Goal: Transaction & Acquisition: Book appointment/travel/reservation

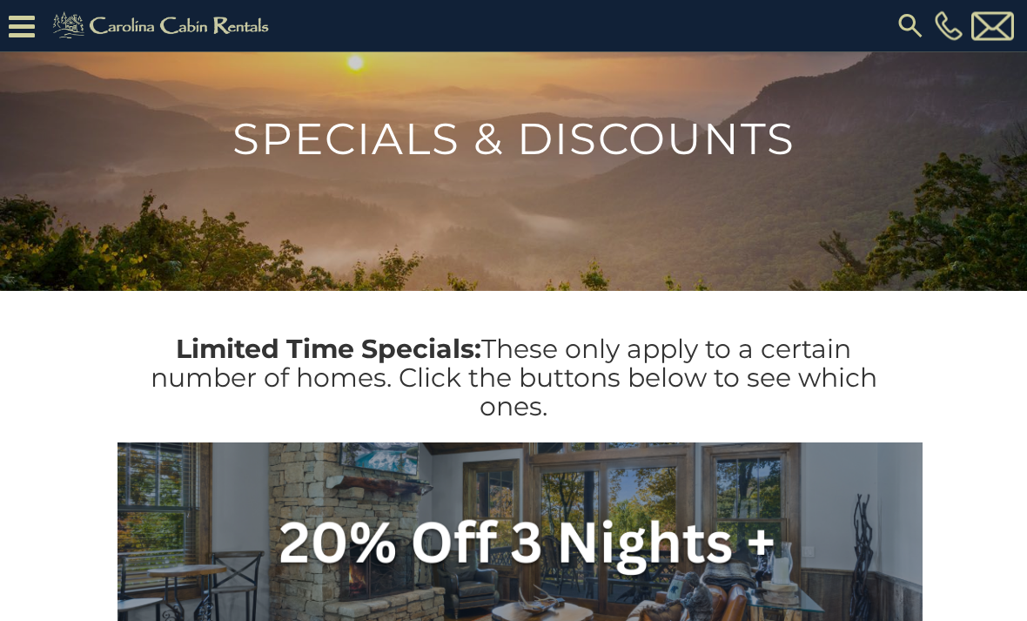
scroll to position [126, 0]
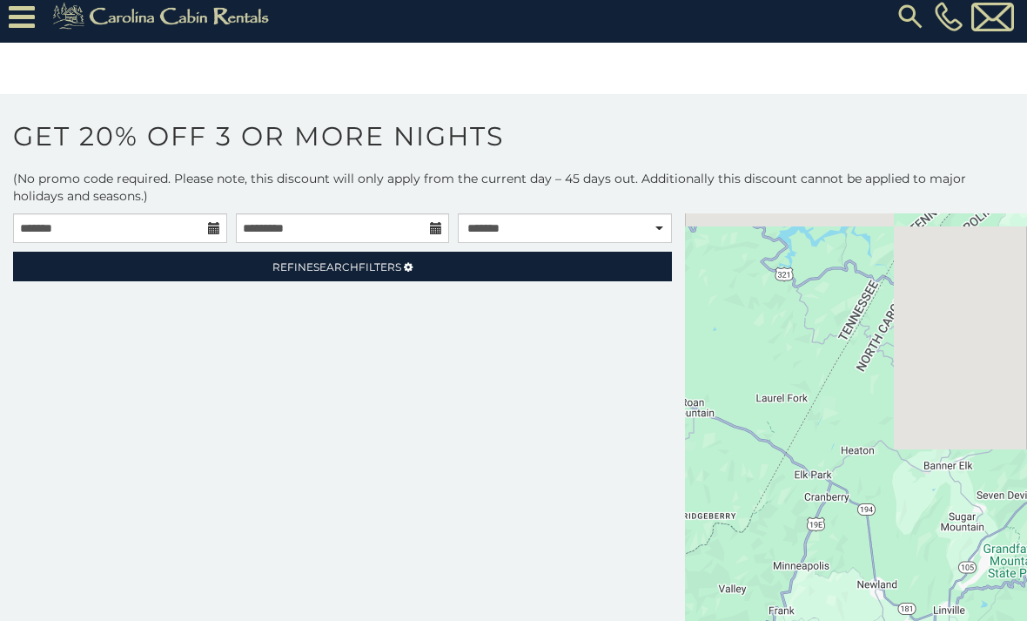
scroll to position [24, 0]
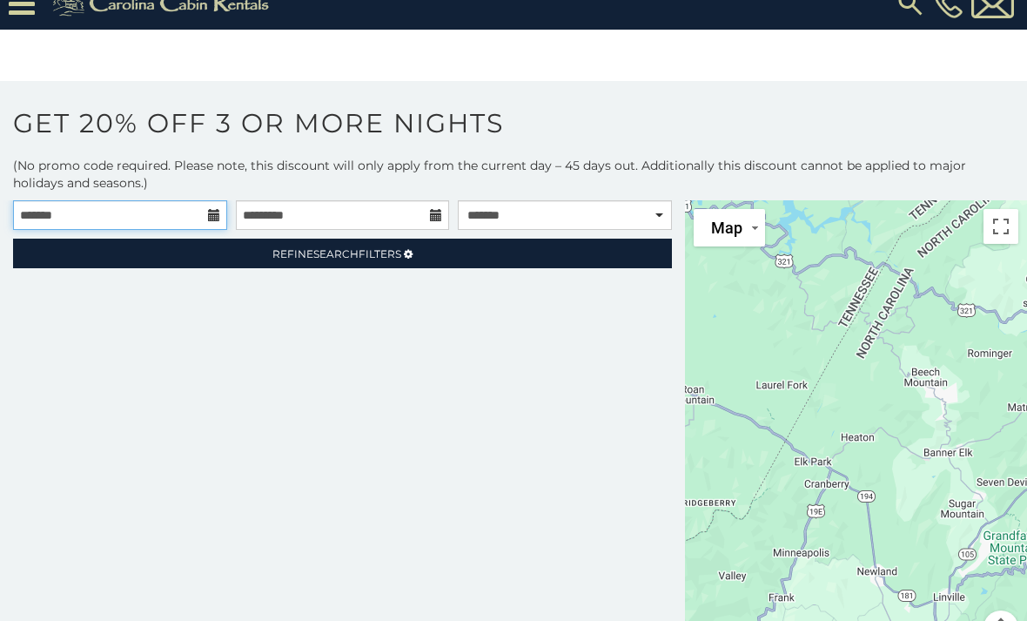
click at [156, 223] on input "text" at bounding box center [120, 215] width 214 height 30
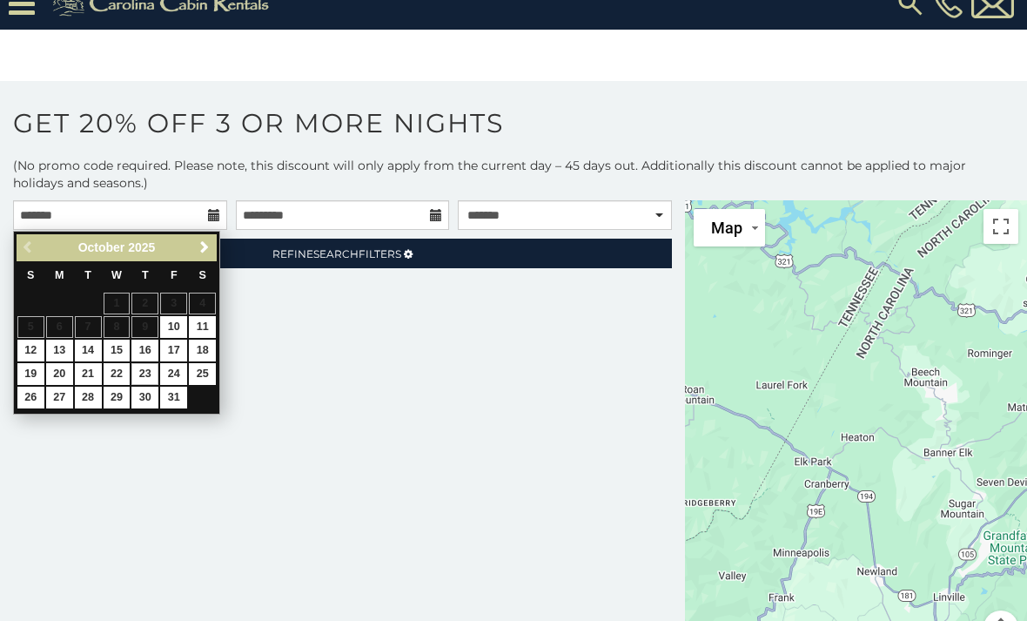
click at [145, 368] on link "23" at bounding box center [144, 374] width 27 height 22
type input "**********"
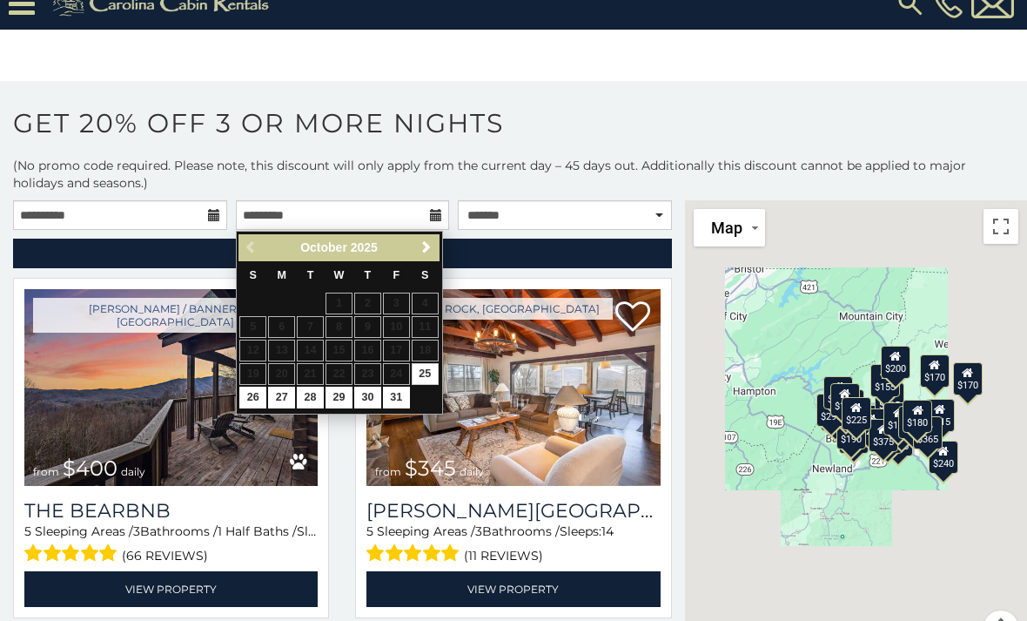
click at [259, 401] on link "26" at bounding box center [252, 398] width 27 height 22
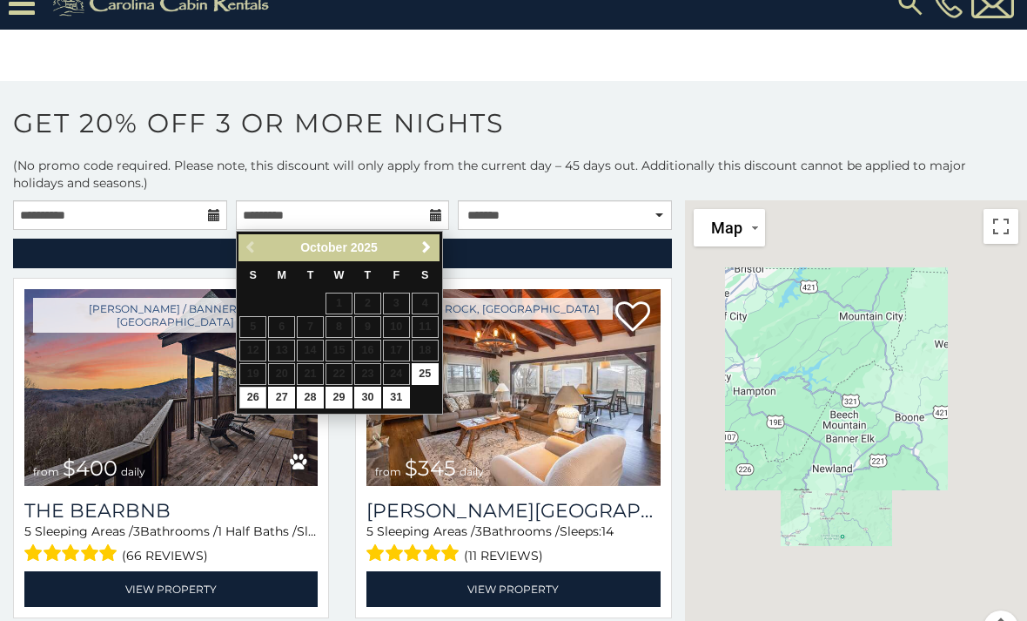
type input "**********"
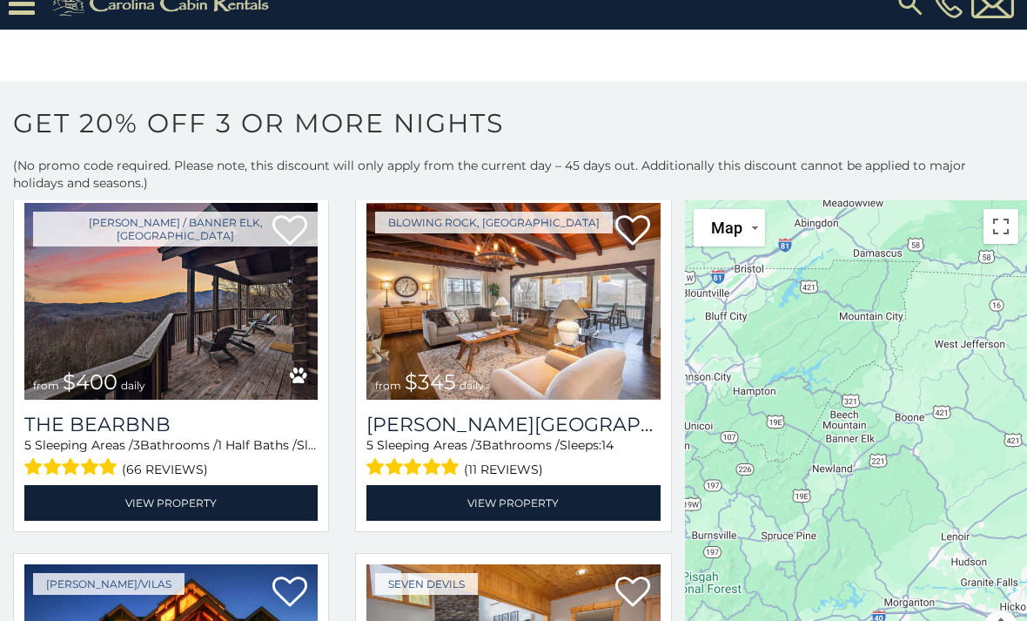
scroll to position [84, 0]
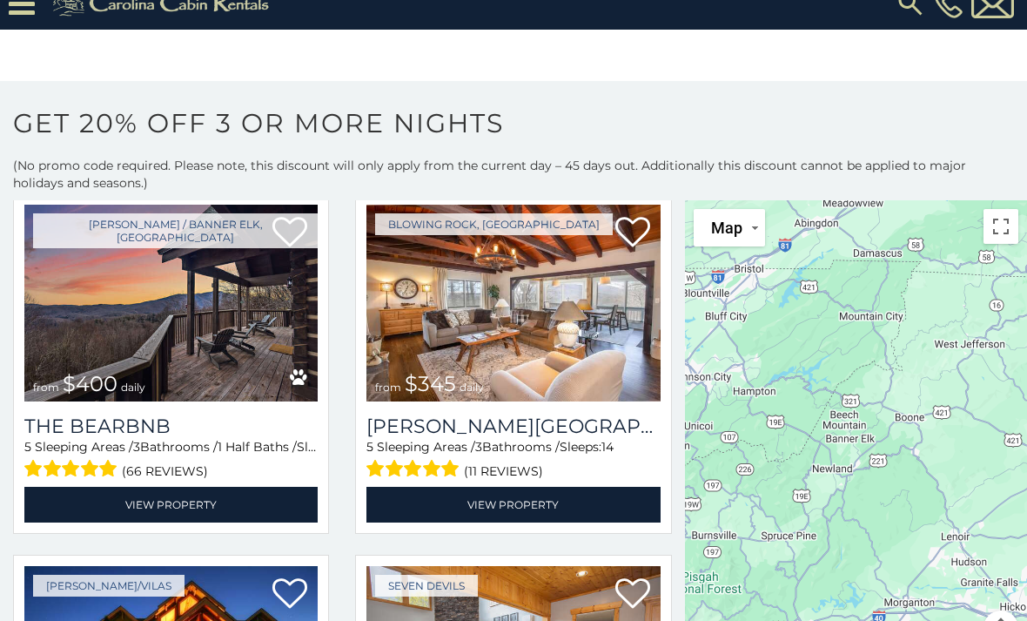
click at [542, 508] on link "View Property" at bounding box center [513, 505] width 293 height 36
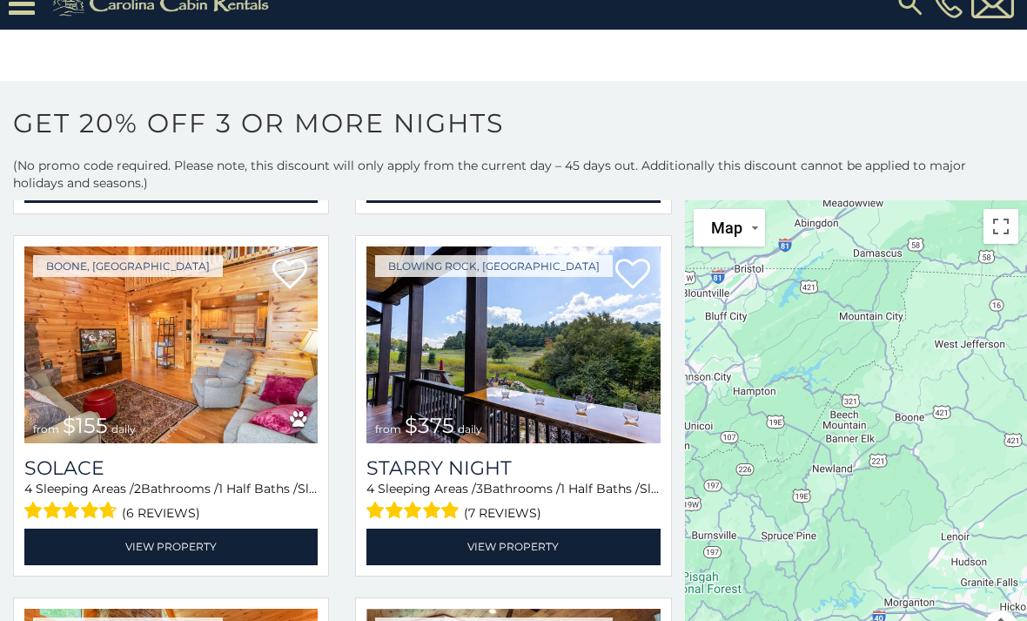
scroll to position [1121, 0]
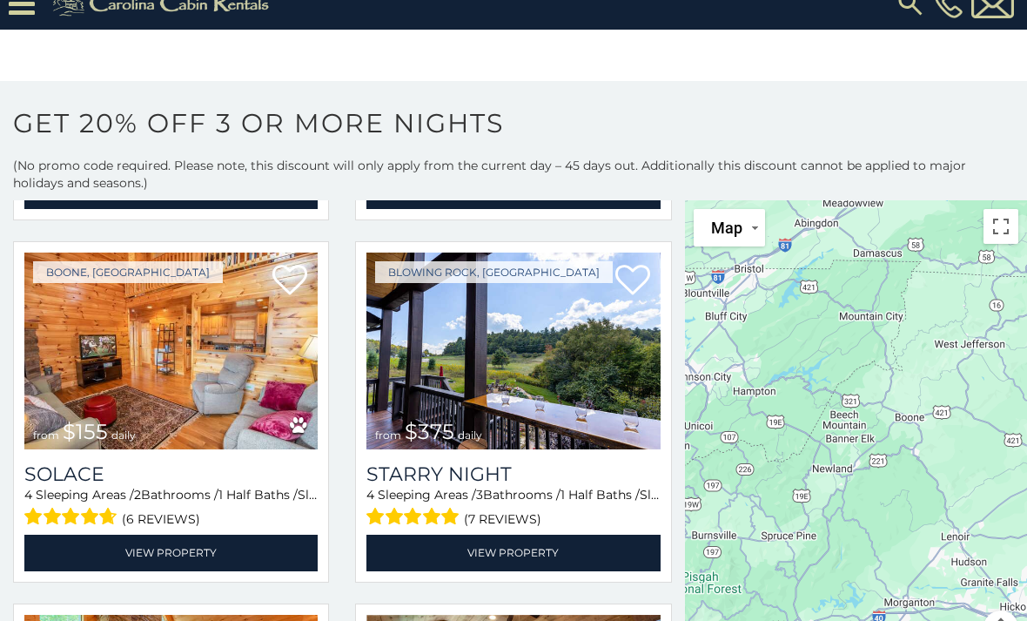
click at [474, 363] on img at bounding box center [513, 350] width 293 height 197
click at [525, 555] on link "View Property" at bounding box center [513, 553] width 293 height 36
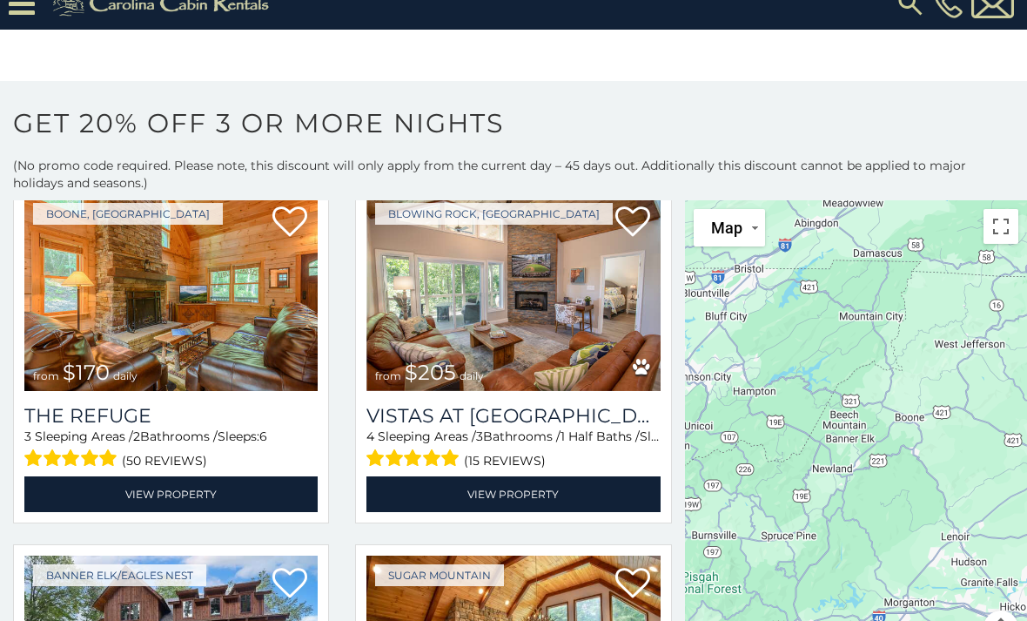
scroll to position [1543, 0]
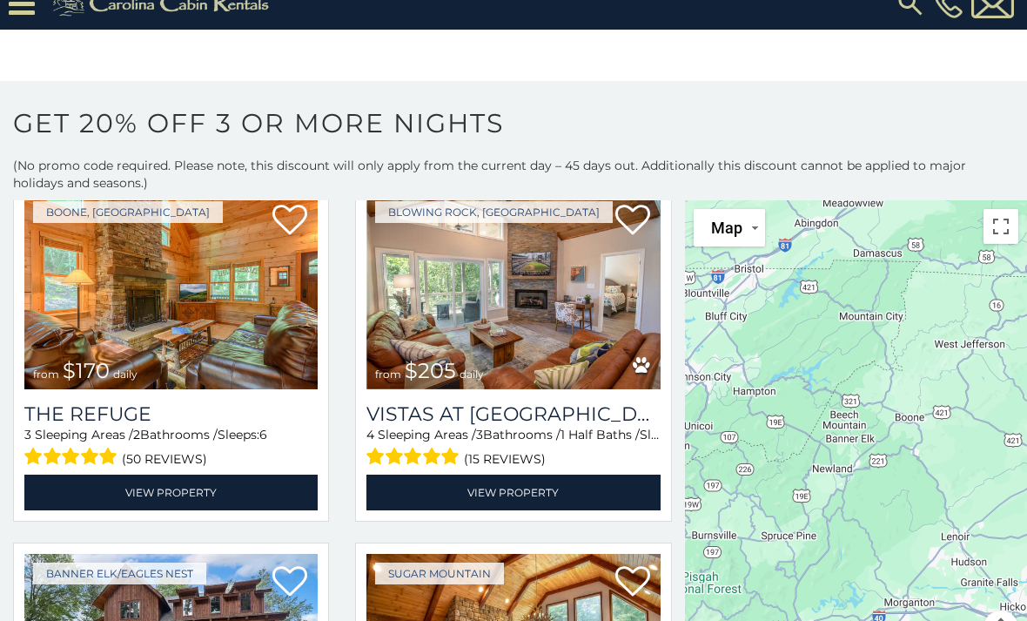
click at [513, 337] on img at bounding box center [513, 290] width 293 height 197
click at [501, 424] on h3 "Vistas at Trout Lake" at bounding box center [513, 414] width 293 height 24
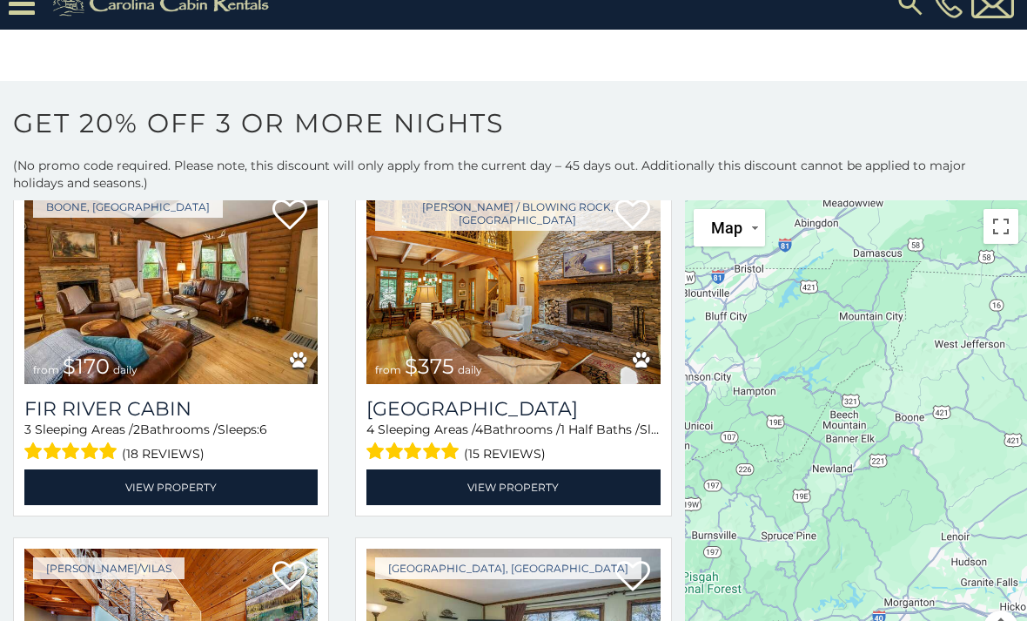
scroll to position [2984, 0]
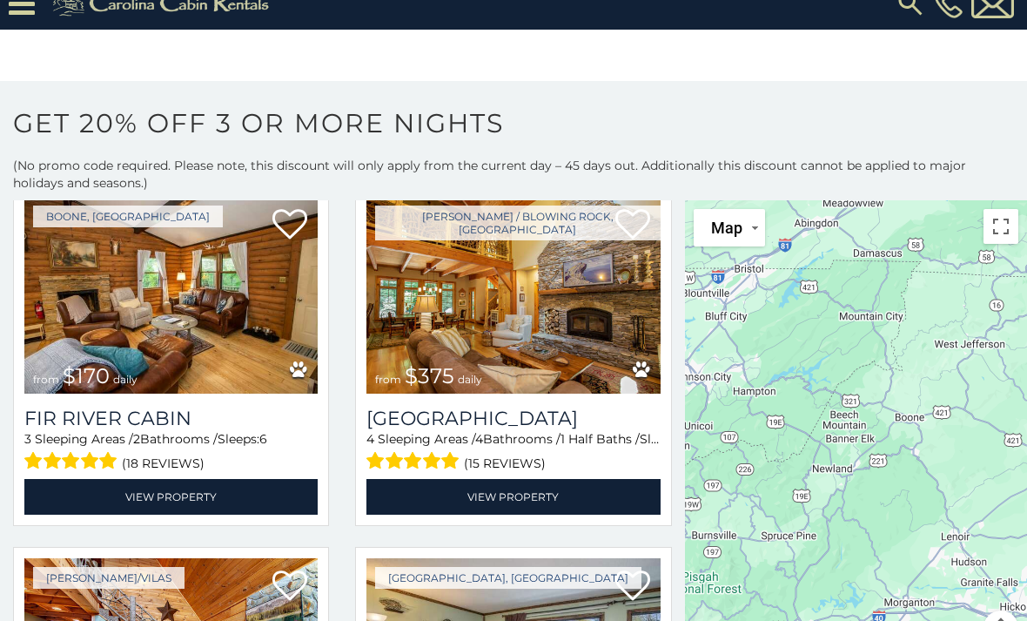
click at [525, 320] on img at bounding box center [513, 295] width 293 height 197
click at [526, 421] on h3 "[GEOGRAPHIC_DATA]" at bounding box center [513, 419] width 293 height 24
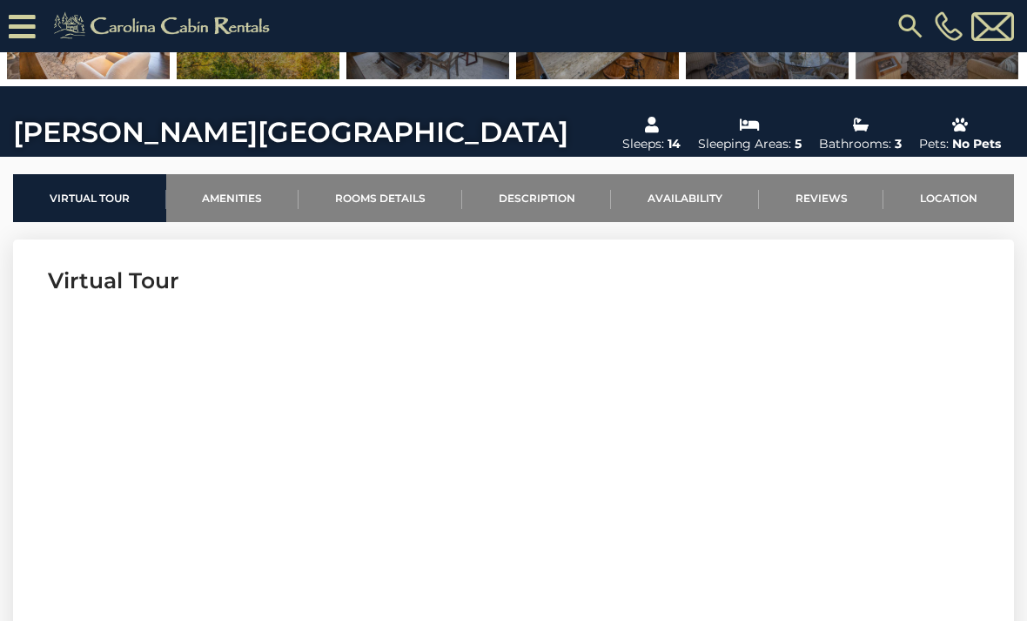
click at [690, 205] on link "Availability" at bounding box center [685, 198] width 148 height 48
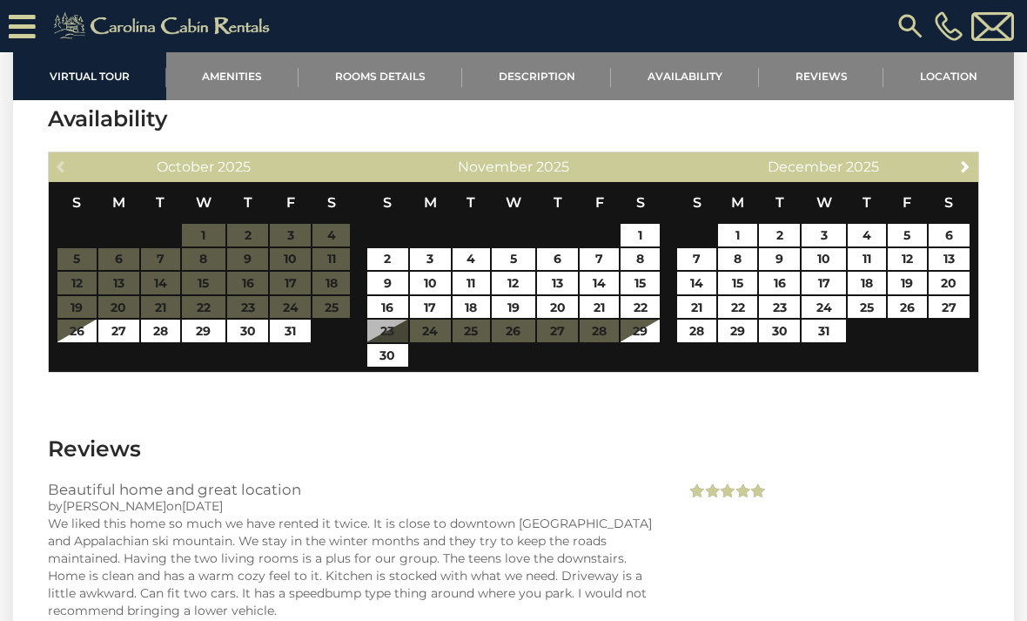
scroll to position [2885, 0]
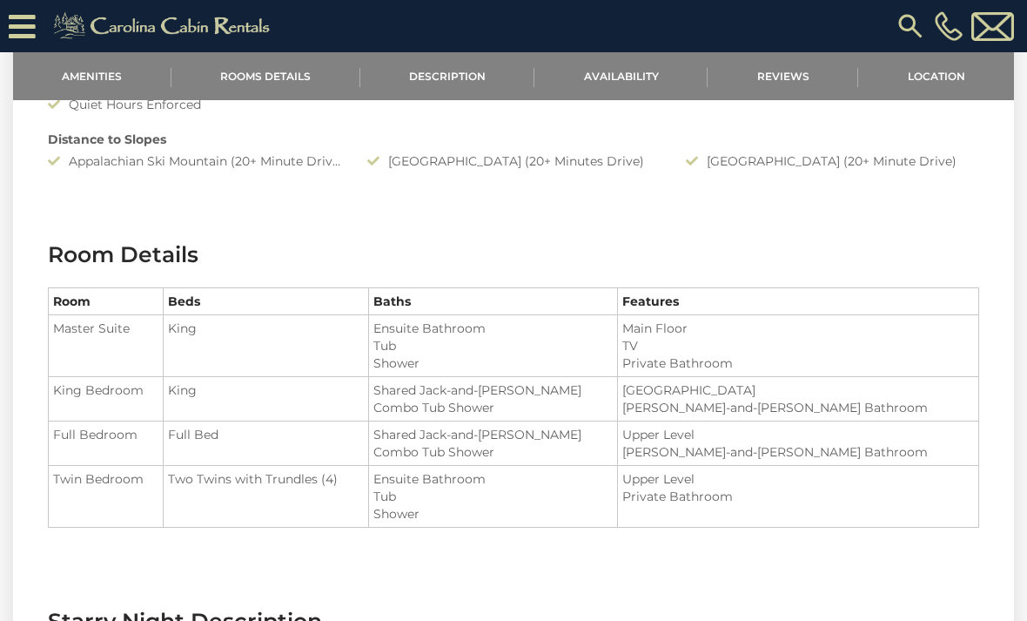
scroll to position [1087, 0]
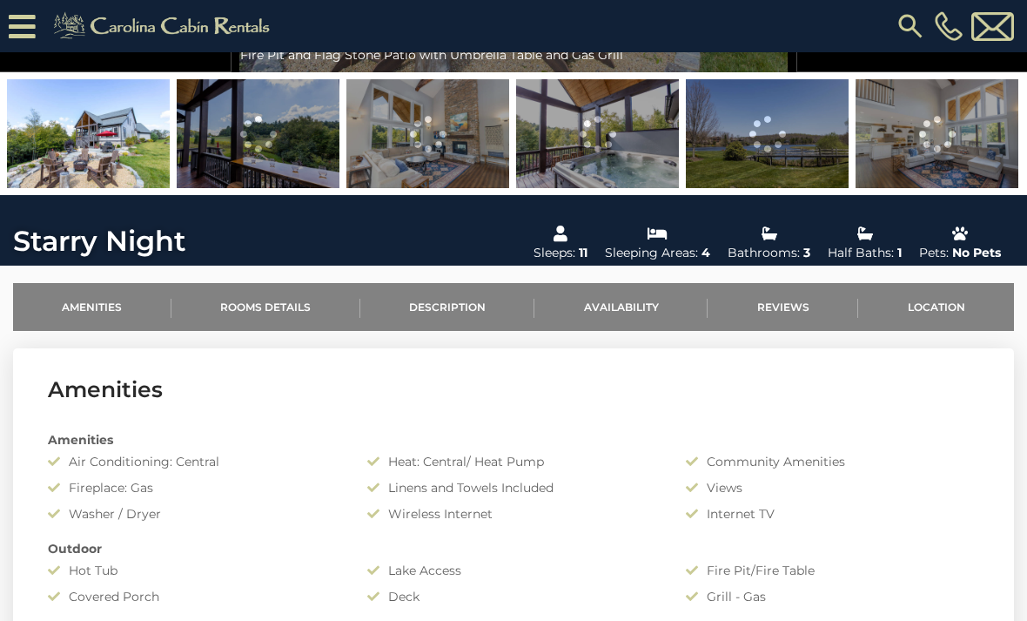
click at [623, 301] on link "Availability" at bounding box center [621, 307] width 173 height 48
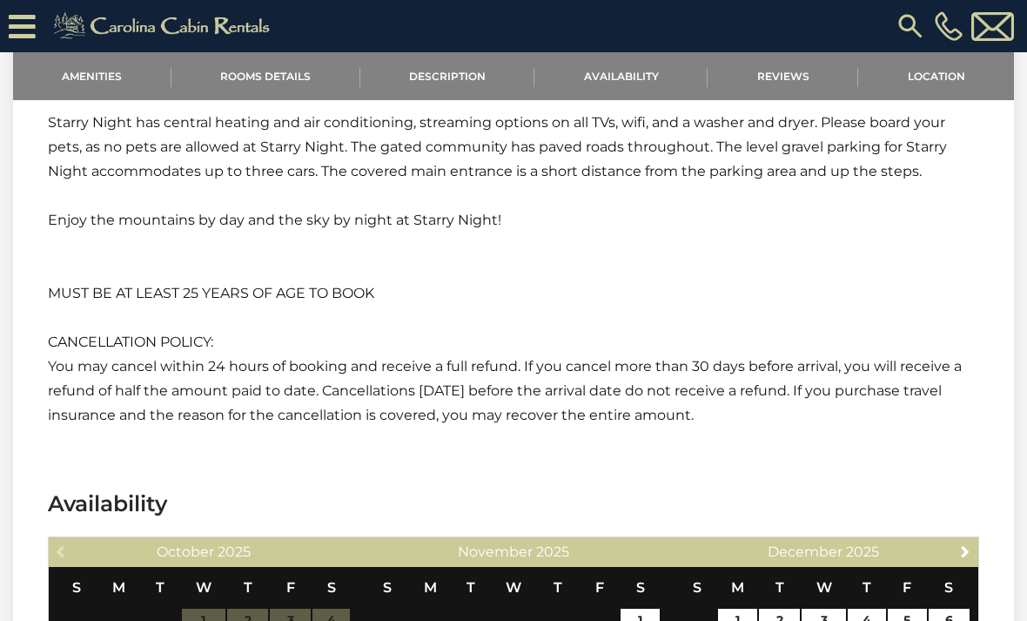
scroll to position [2039, 0]
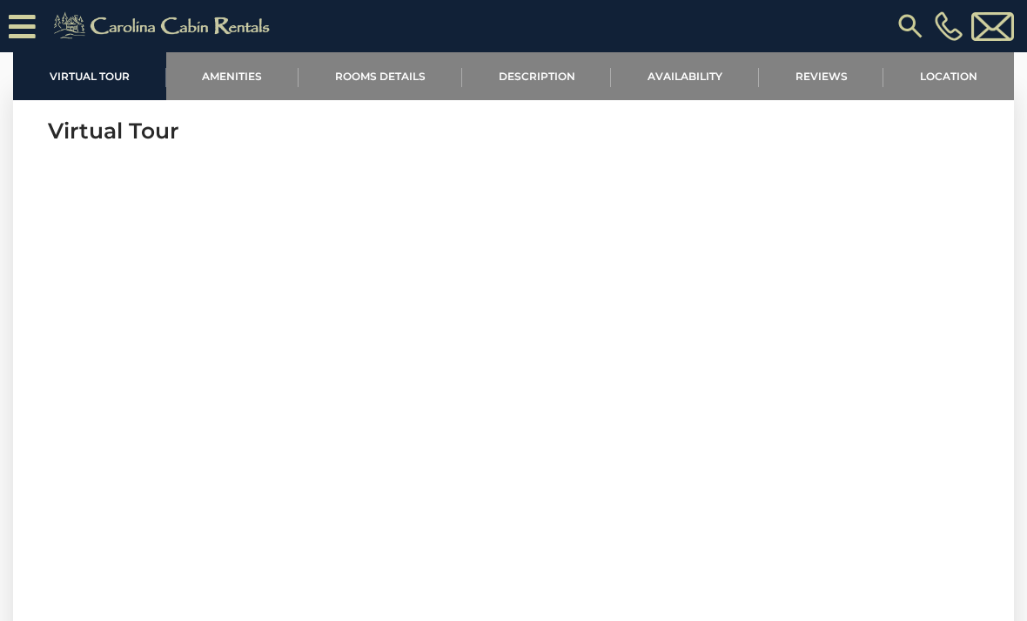
scroll to position [819, 0]
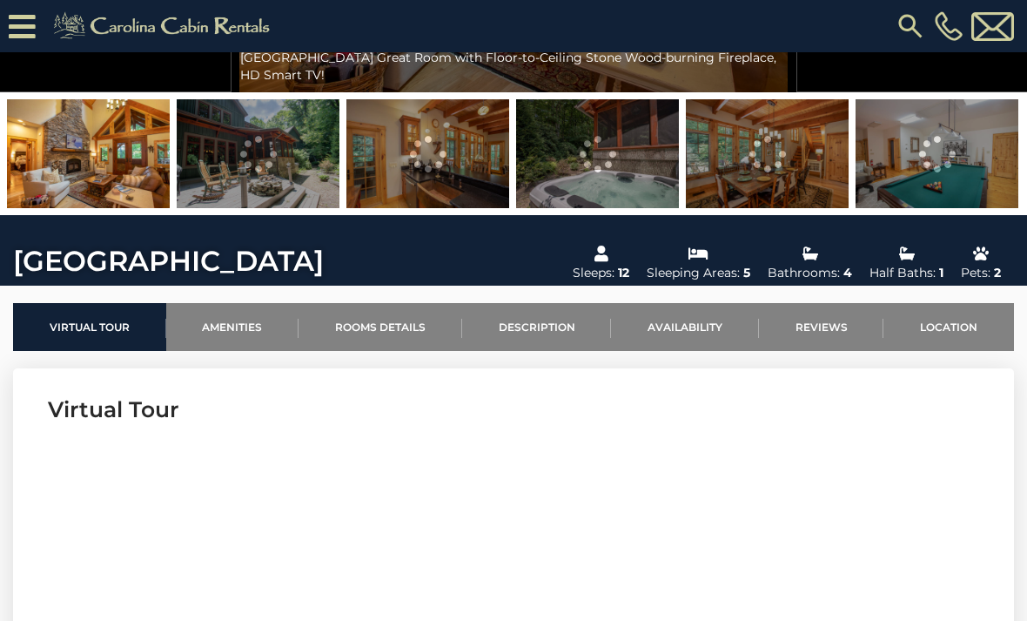
scroll to position [341, 0]
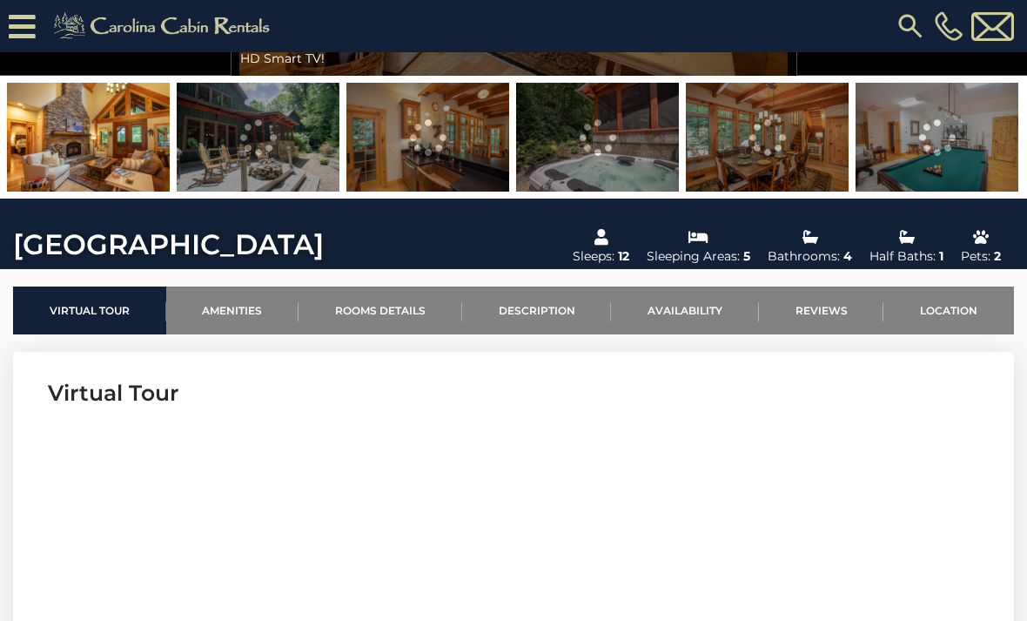
click at [675, 315] on link "Availability" at bounding box center [685, 310] width 148 height 48
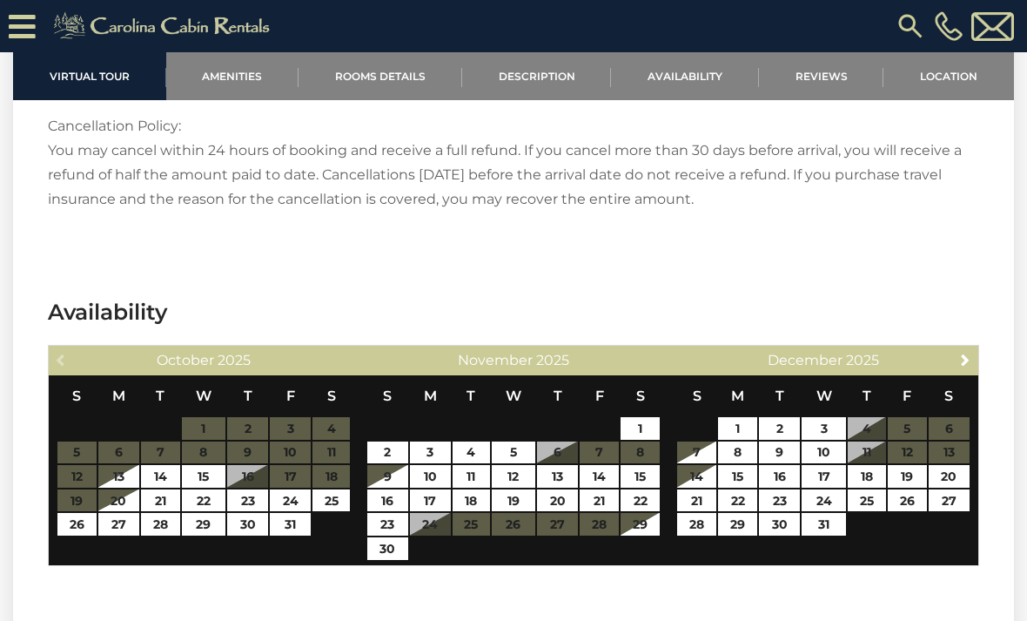
scroll to position [4139, 0]
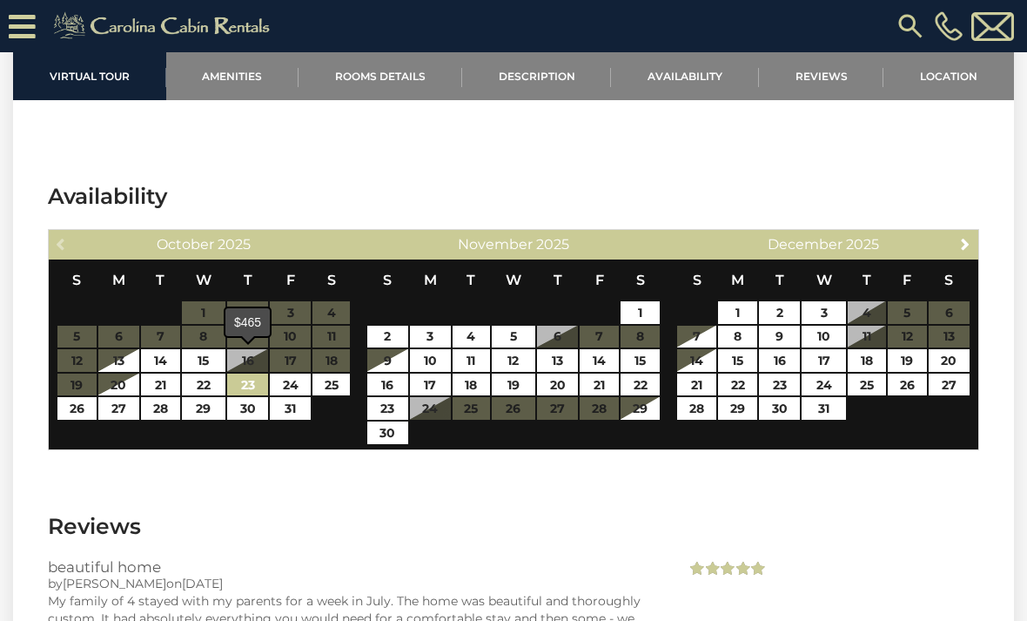
click at [252, 374] on link "23" at bounding box center [247, 385] width 41 height 23
type input "**********"
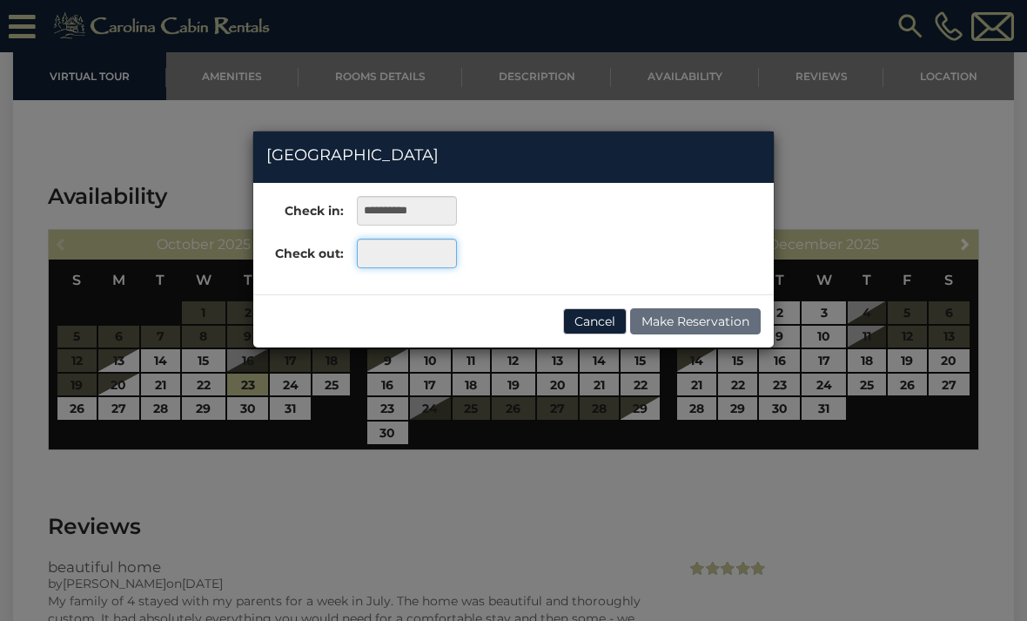
click at [418, 260] on input "text" at bounding box center [407, 254] width 100 height 30
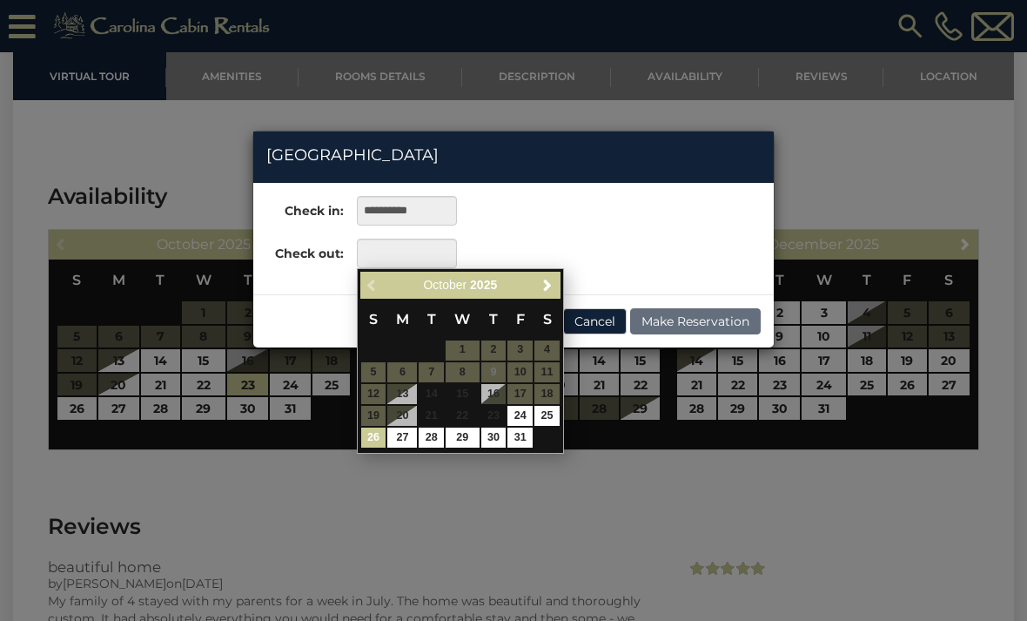
click at [377, 439] on link "26" at bounding box center [373, 438] width 25 height 20
type input "**********"
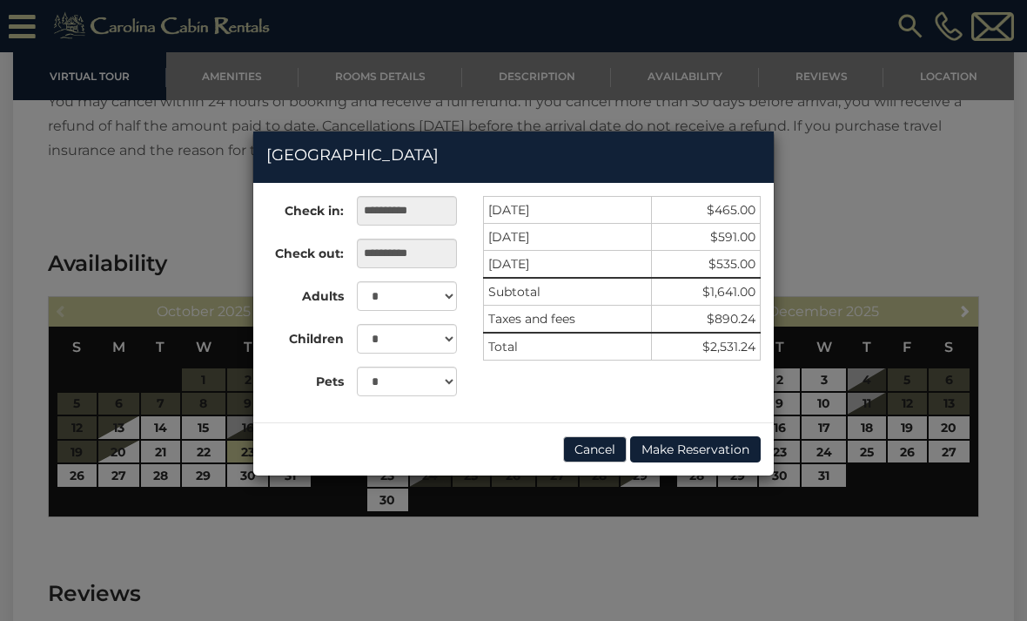
scroll to position [3920, 0]
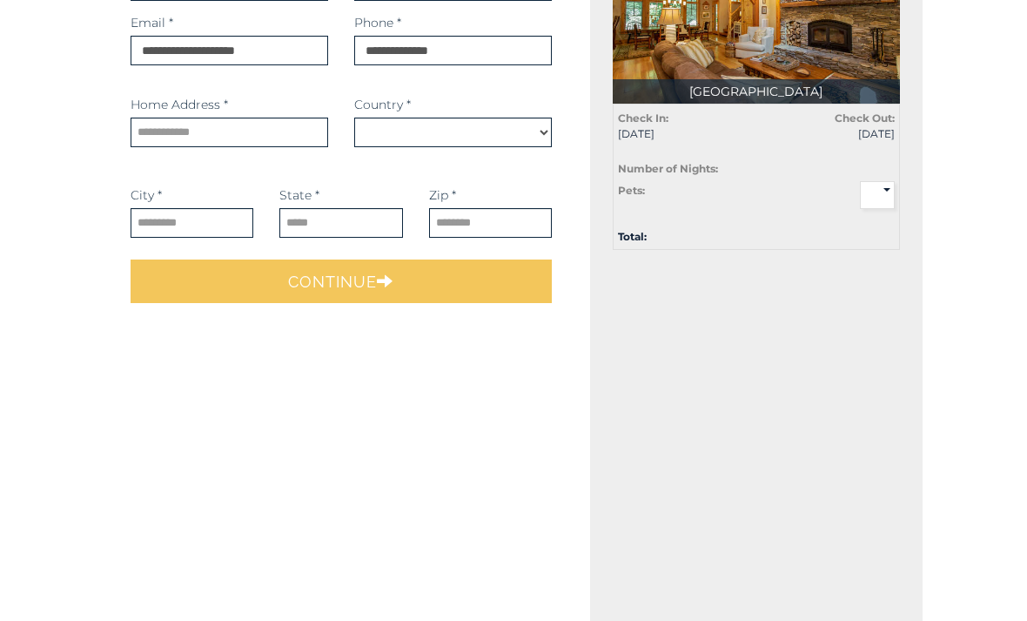
scroll to position [283, 0]
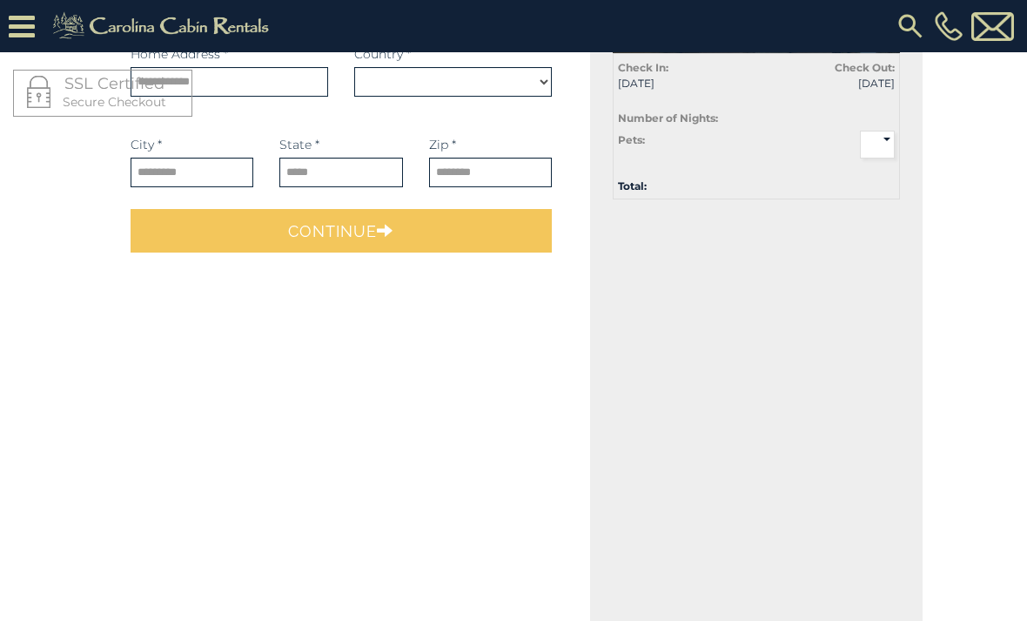
select select "*********"
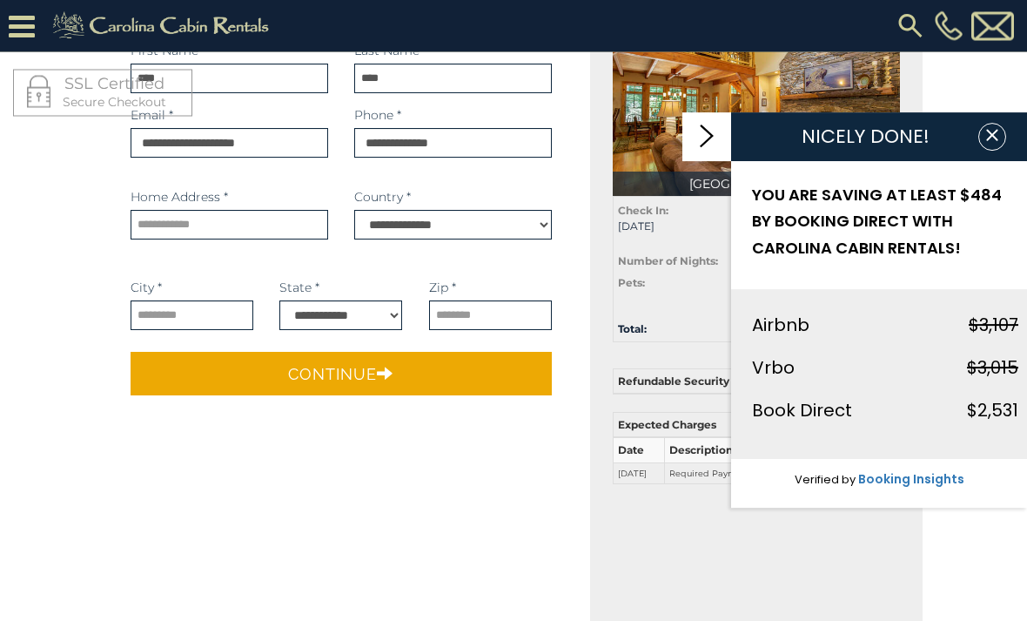
scroll to position [139, 0]
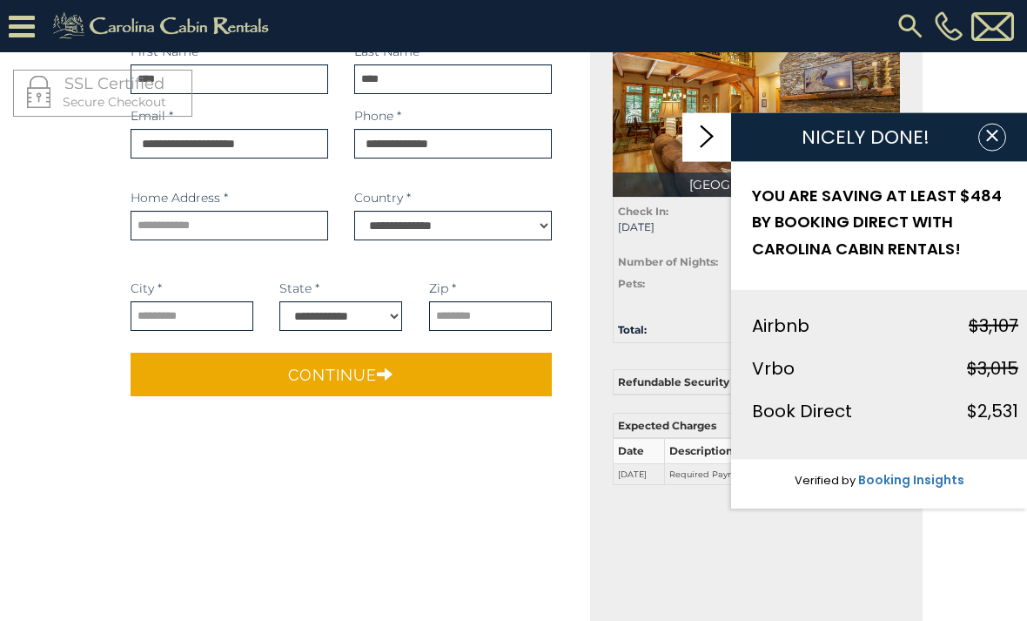
click at [986, 151] on button "button" at bounding box center [993, 137] width 28 height 28
click at [994, 144] on icon "button" at bounding box center [992, 134] width 17 height 17
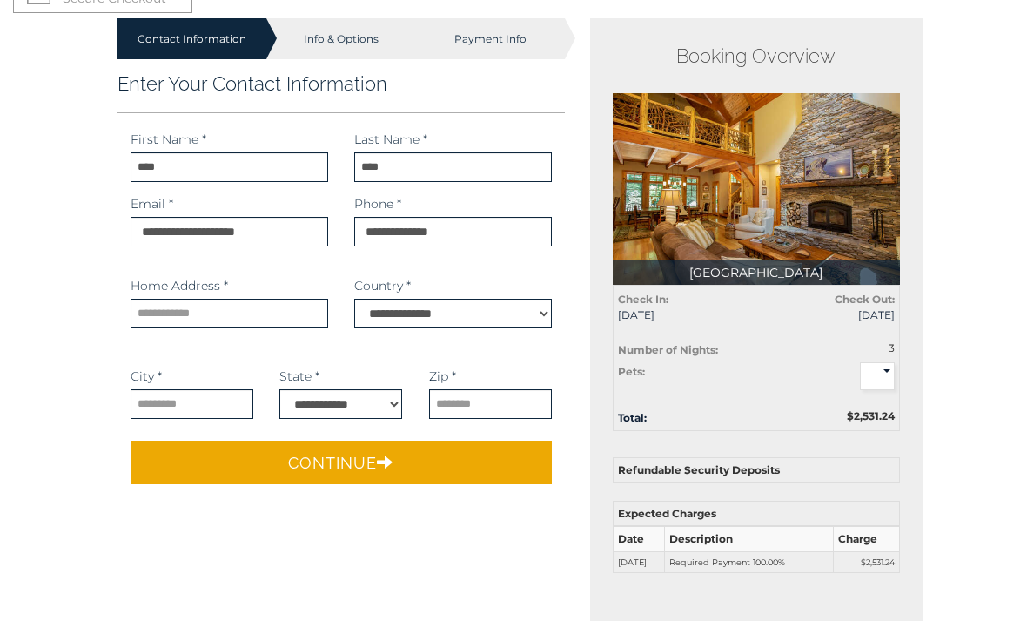
scroll to position [0, 0]
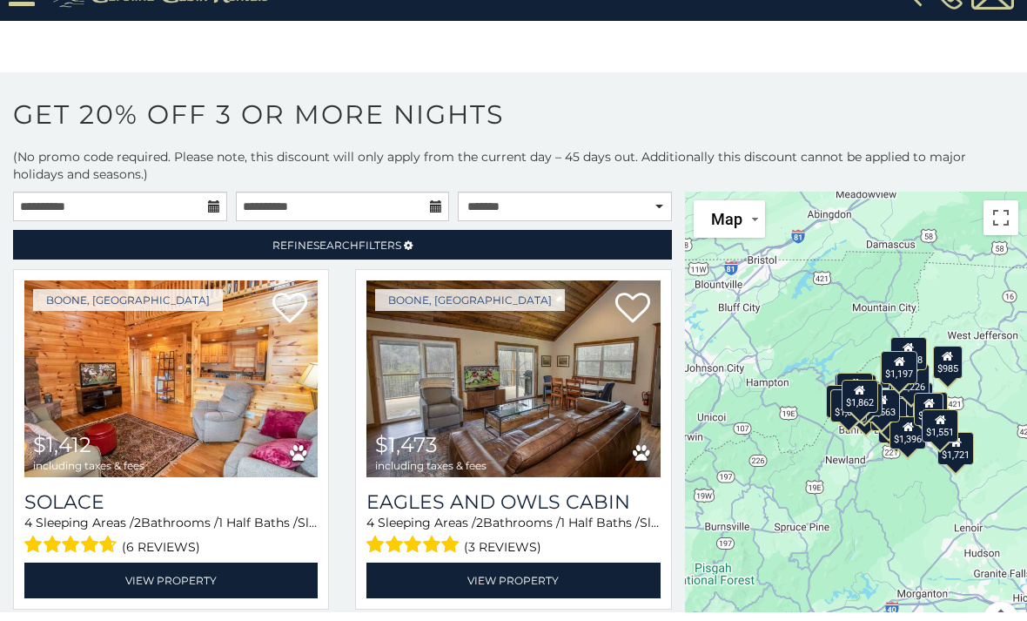
scroll to position [24, 0]
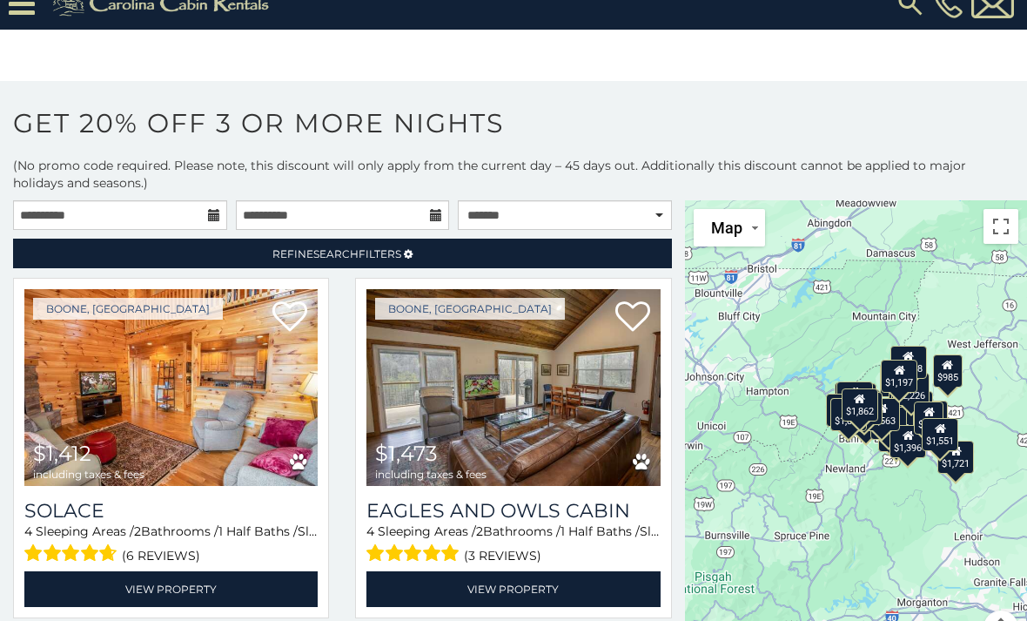
click at [708, 609] on div "$1,412 $1,473 $985 $1,171 $1,701 $1,429 $851 $2,143 $1,253 $1,262 $1,721 $2,531…" at bounding box center [856, 433] width 342 height 466
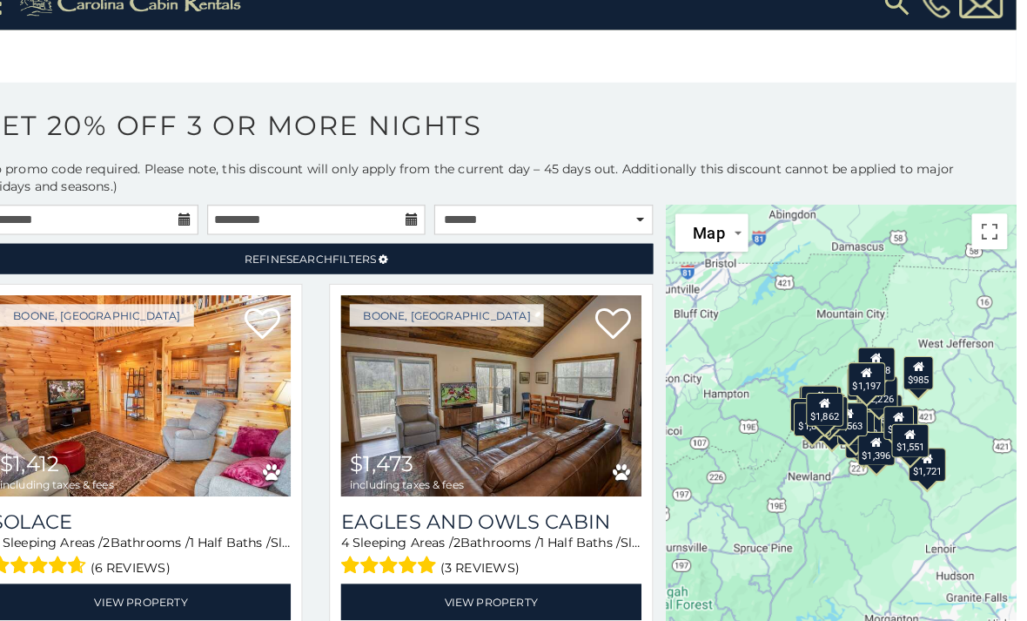
scroll to position [53, 0]
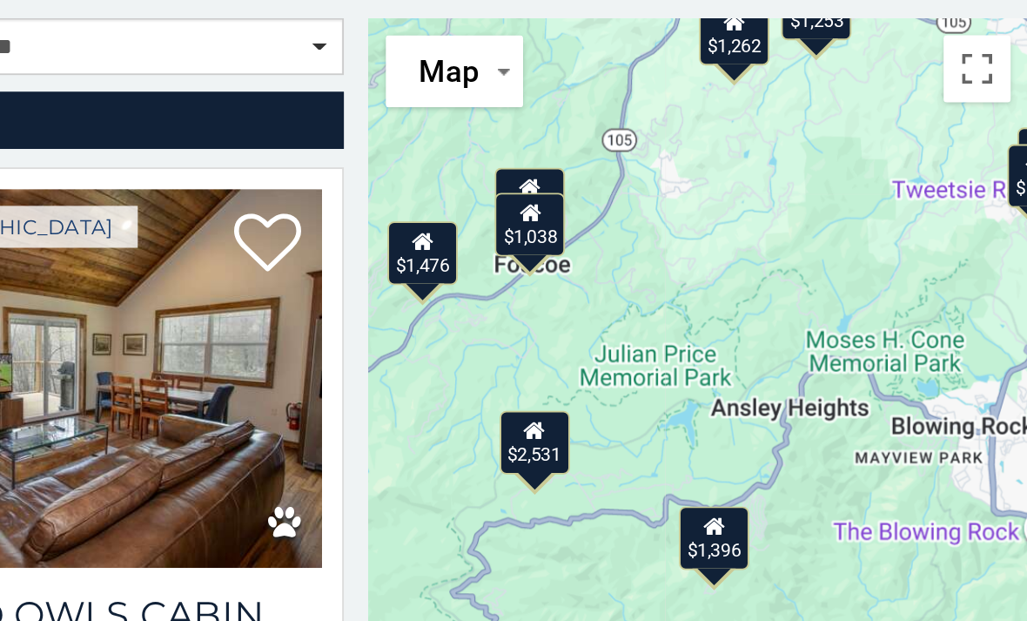
click at [846, 458] on div "$1,396" at bounding box center [864, 474] width 37 height 33
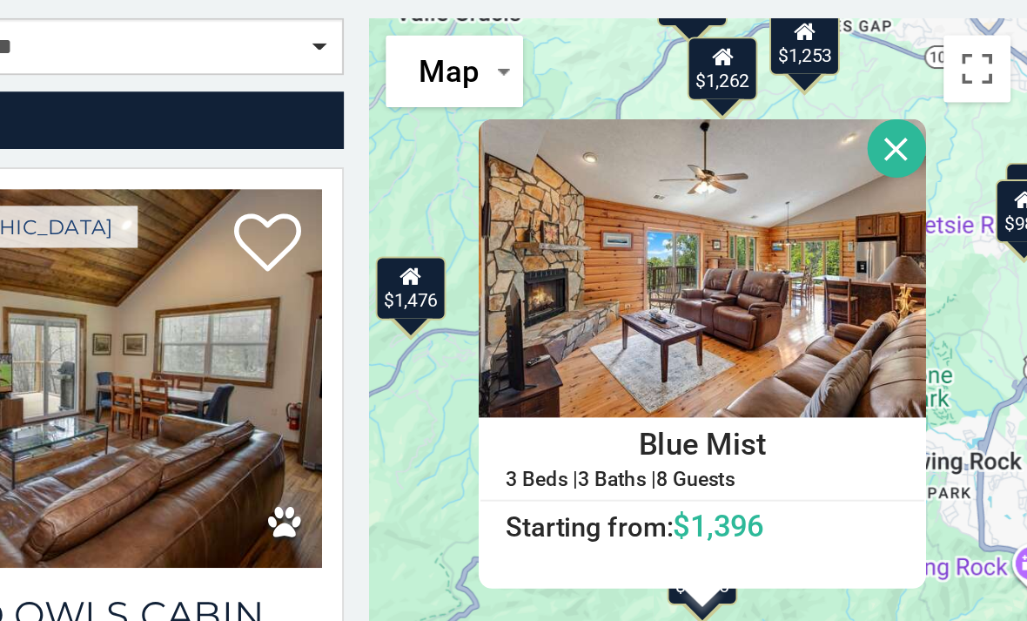
click at [945, 257] on button "Close" at bounding box center [960, 272] width 30 height 30
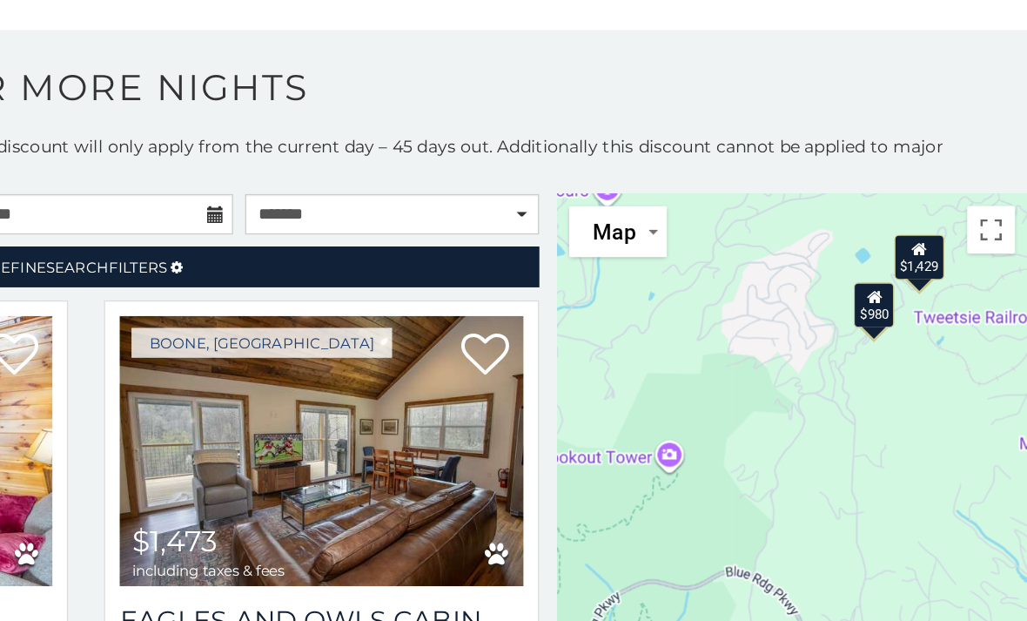
click at [944, 239] on icon at bounding box center [949, 245] width 11 height 12
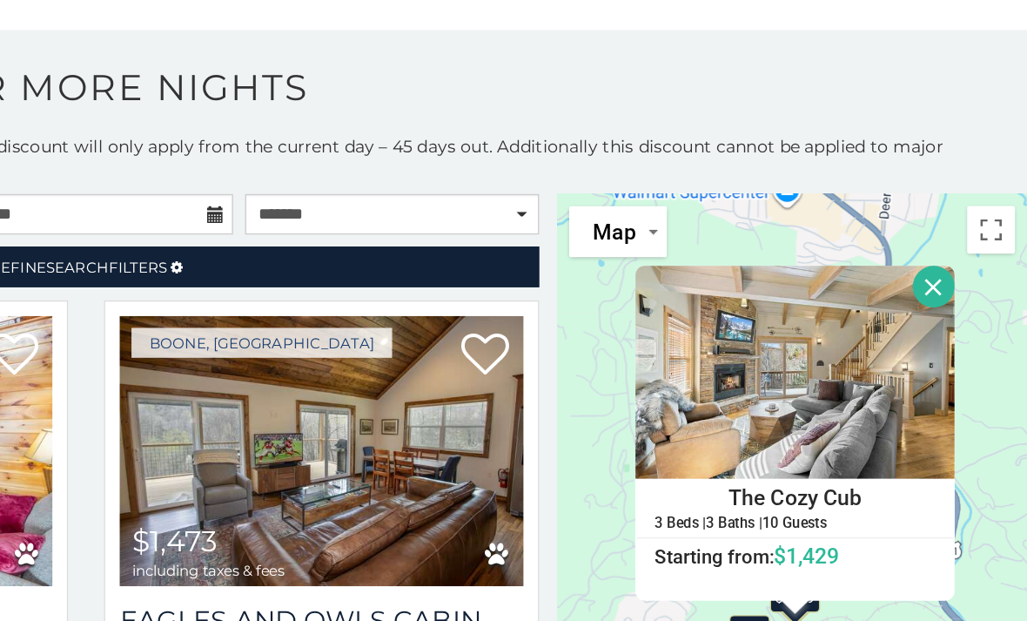
click at [945, 257] on button "Close" at bounding box center [960, 272] width 30 height 30
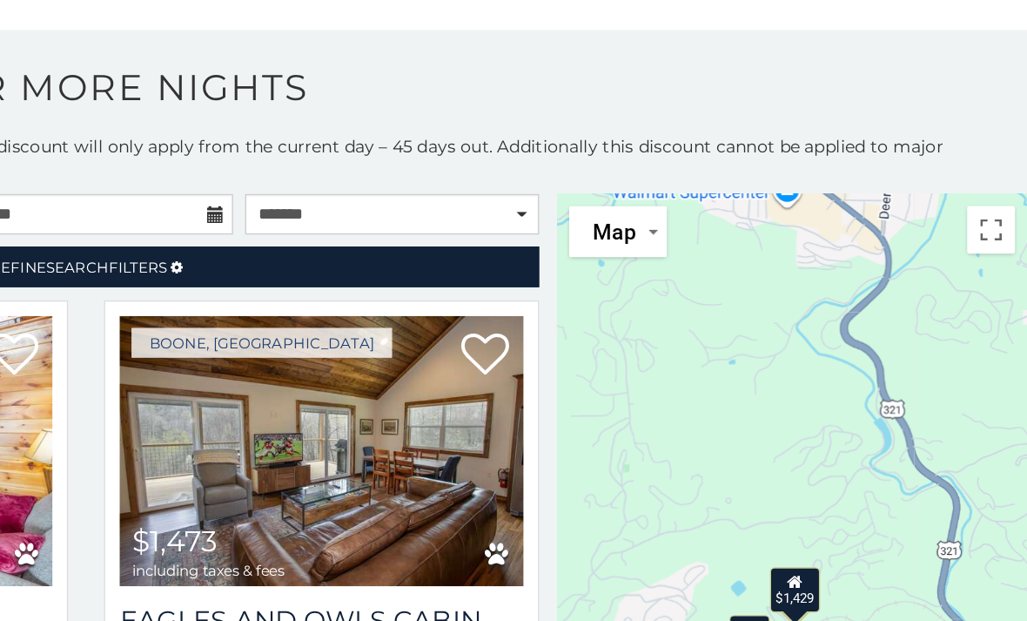
click at [811, 510] on div "$980" at bounding box center [826, 526] width 30 height 33
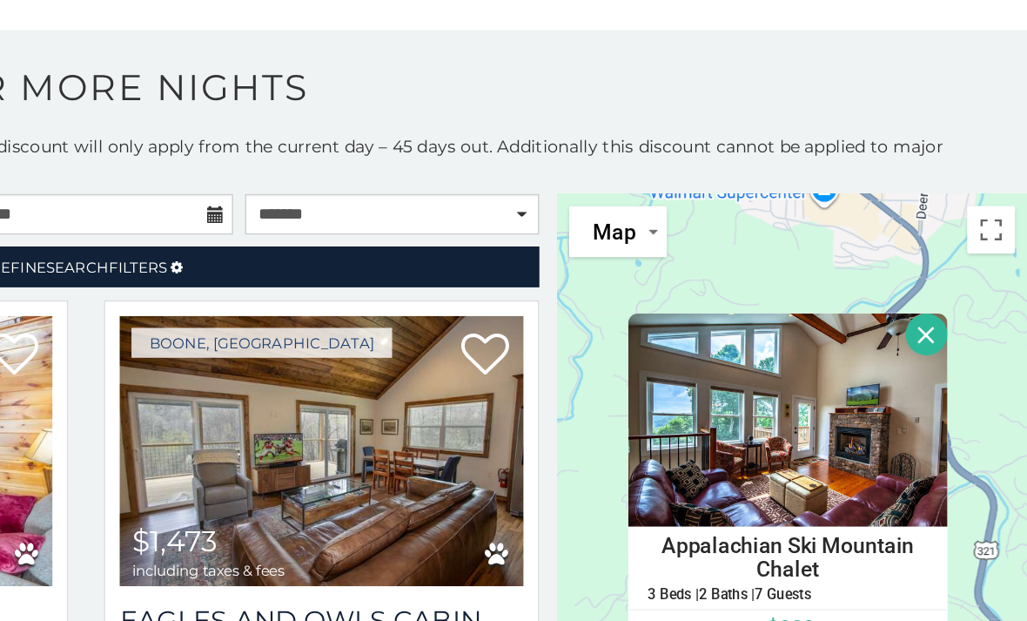
click at [939, 292] on button "Close" at bounding box center [954, 307] width 30 height 30
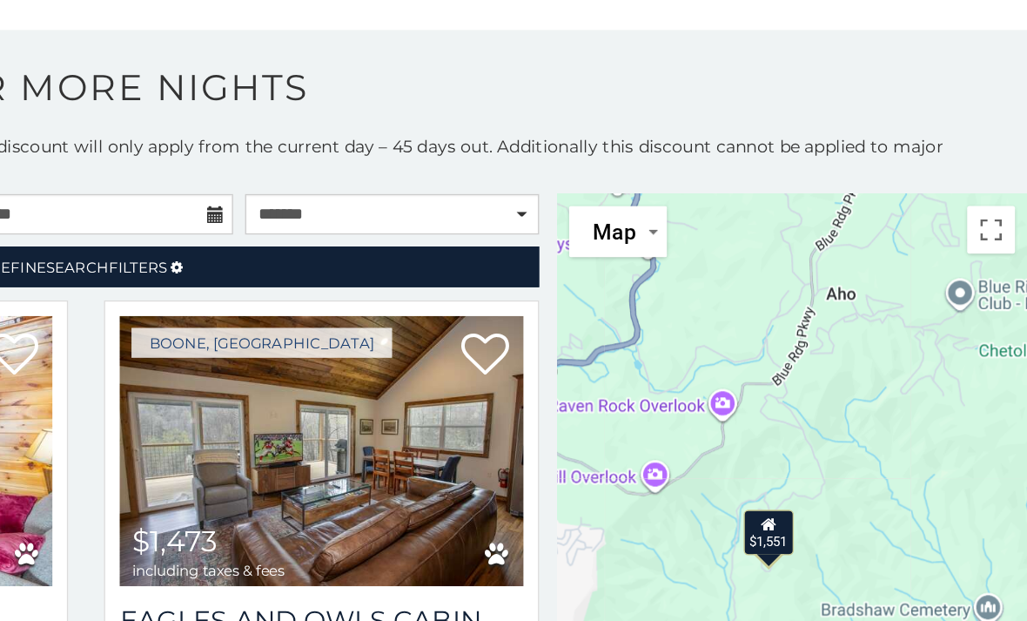
click at [833, 438] on icon at bounding box center [838, 444] width 11 height 12
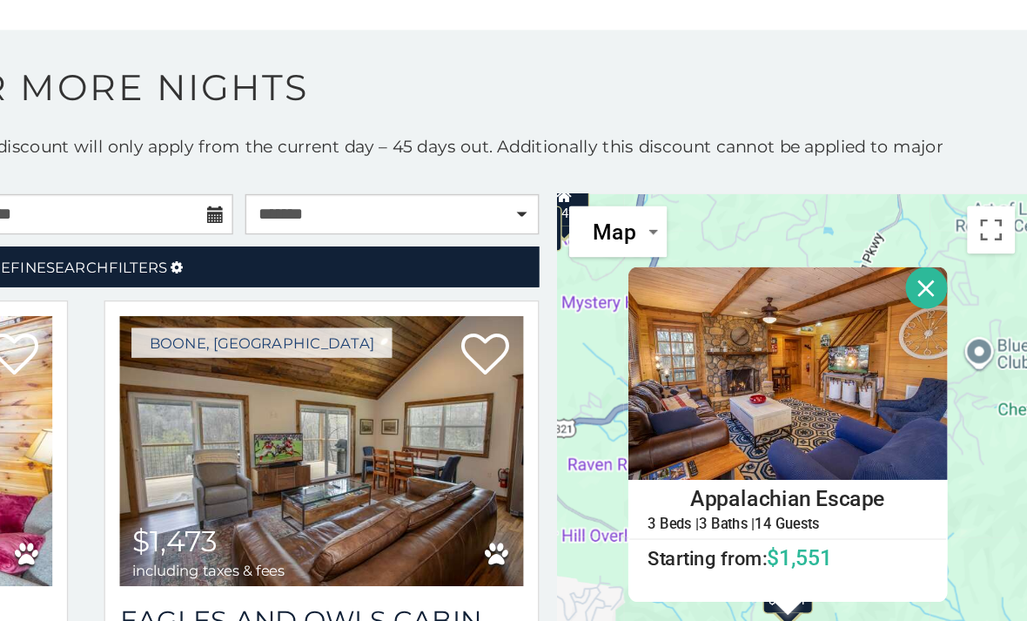
click at [738, 460] on h6 "Starting from: $1,551" at bounding box center [853, 468] width 231 height 17
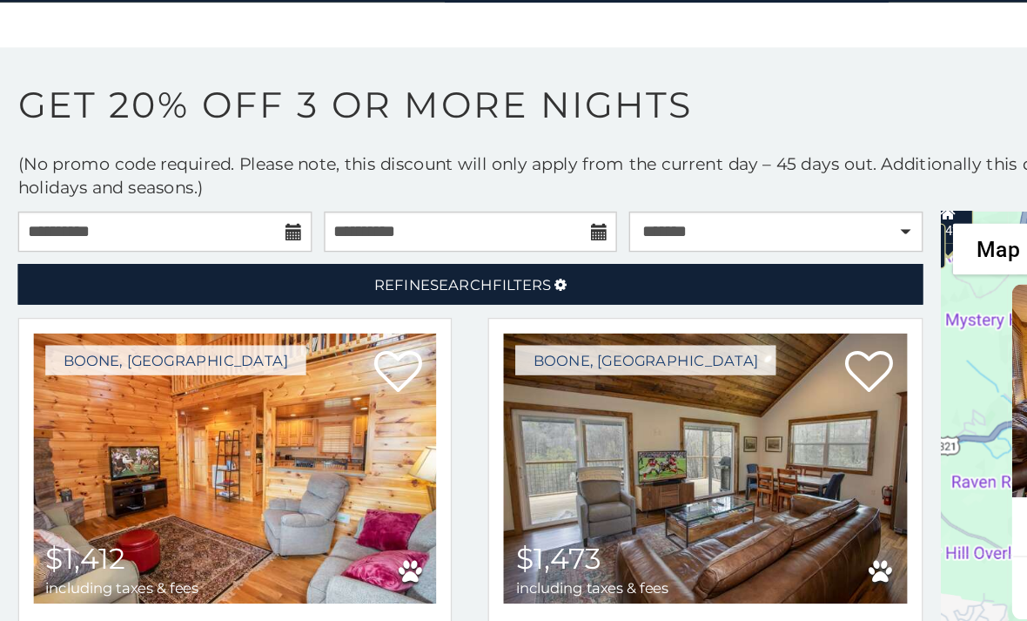
scroll to position [0, 0]
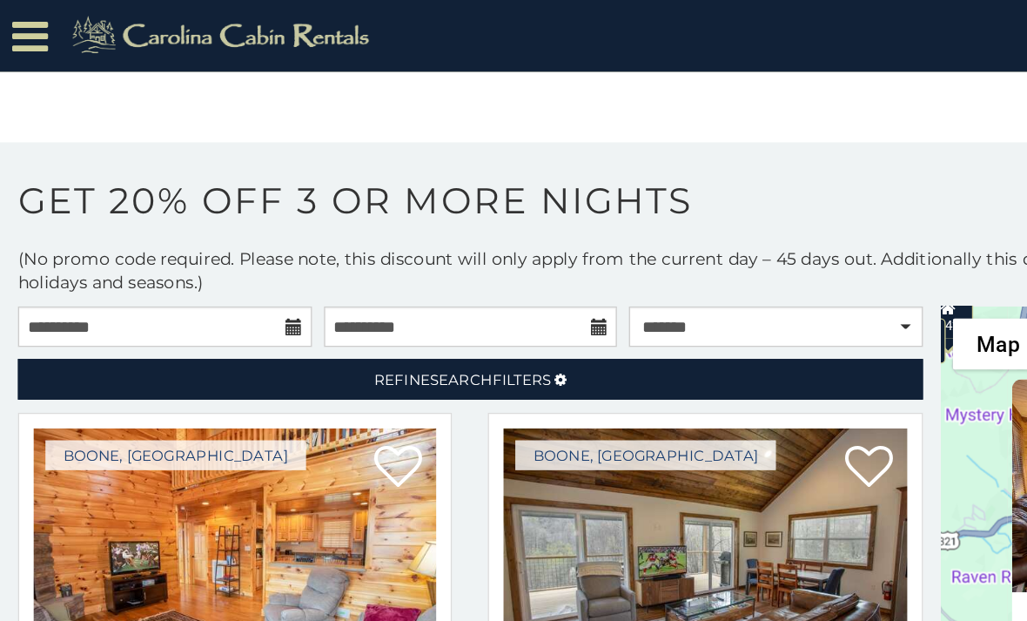
click at [22, 29] on icon at bounding box center [22, 26] width 26 height 30
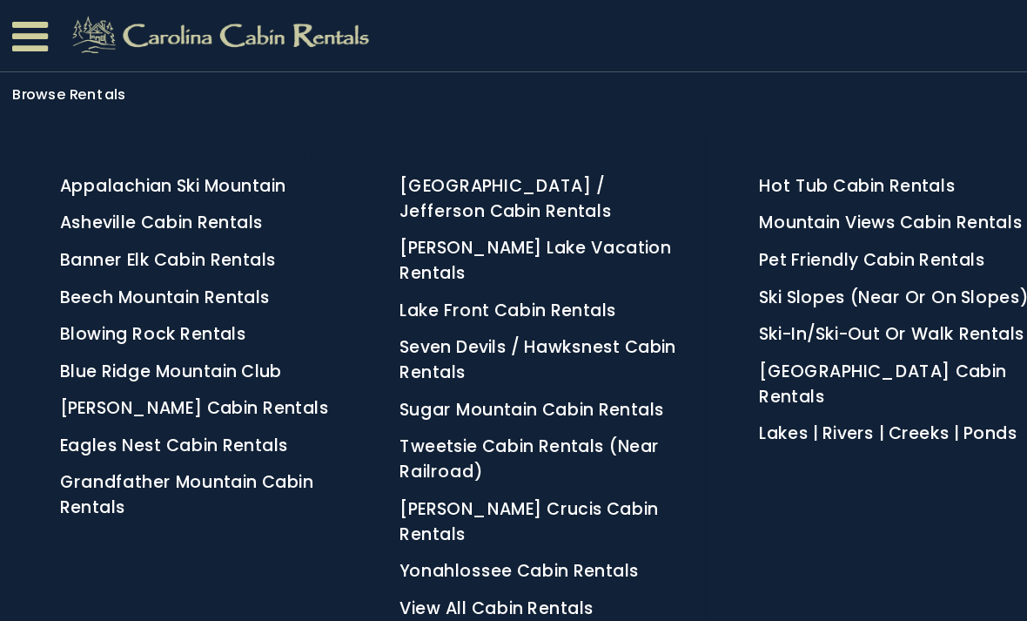
click at [648, 185] on link "Pet Friendly Cabin Rentals" at bounding box center [635, 188] width 165 height 17
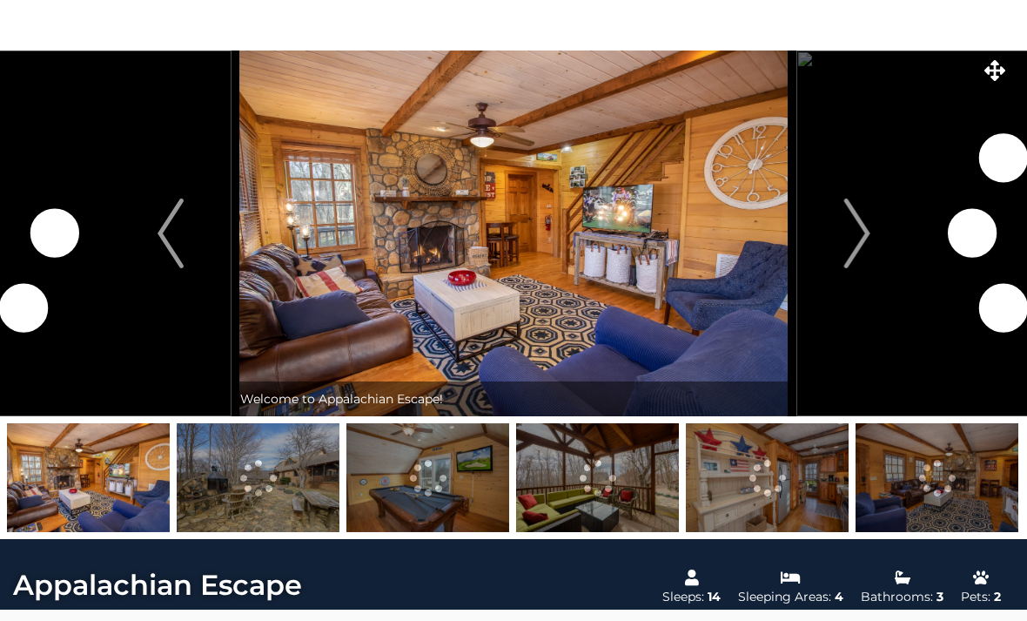
scroll to position [54, 0]
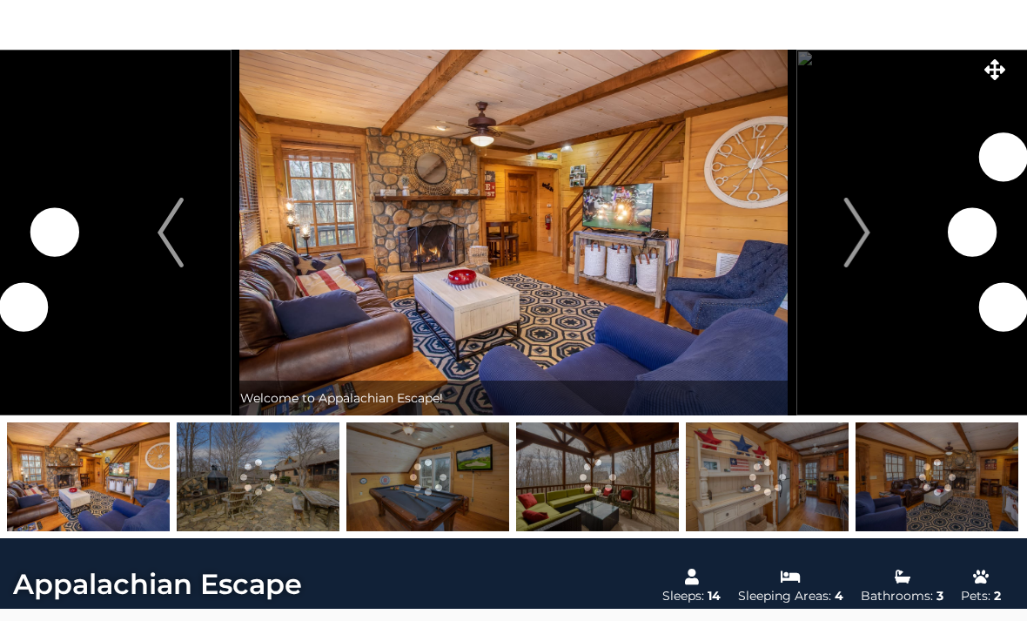
click at [865, 242] on img "Next" at bounding box center [857, 233] width 26 height 70
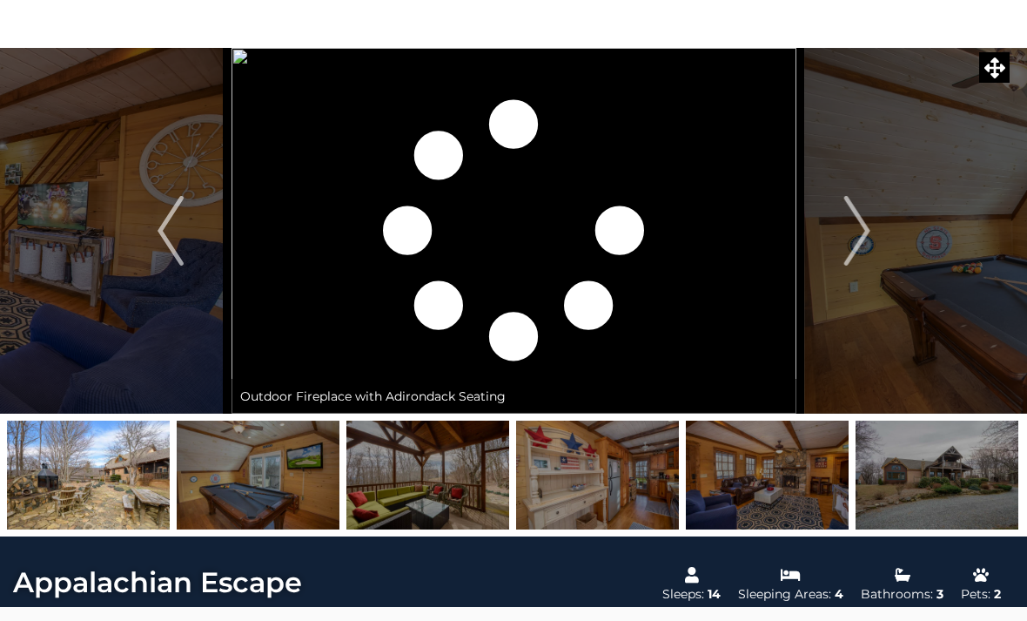
scroll to position [56, 0]
click at [413, 490] on img at bounding box center [428, 475] width 163 height 109
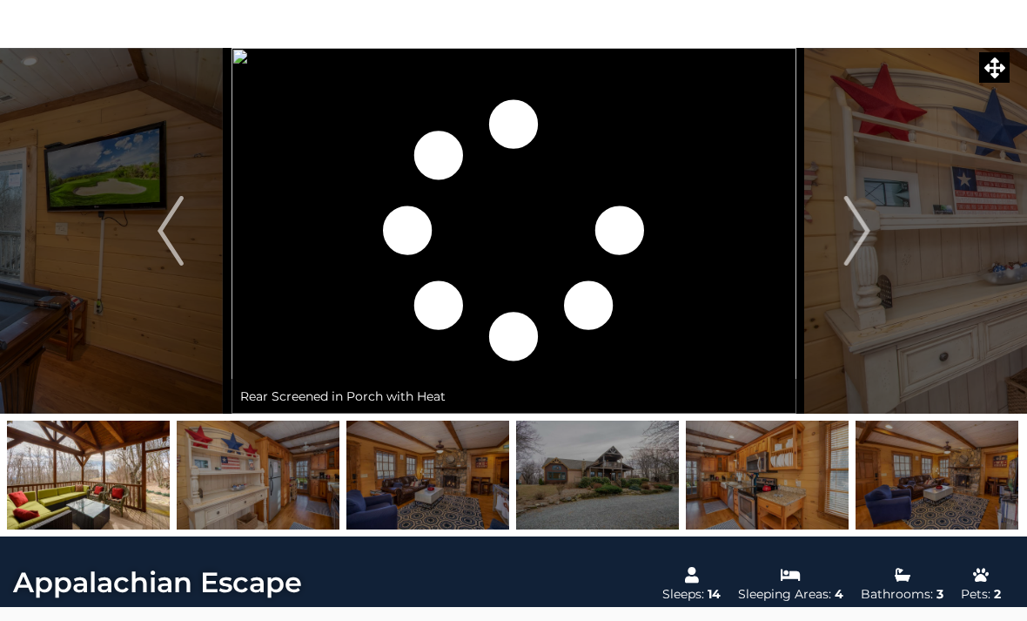
click at [166, 261] on img "Previous" at bounding box center [171, 231] width 26 height 70
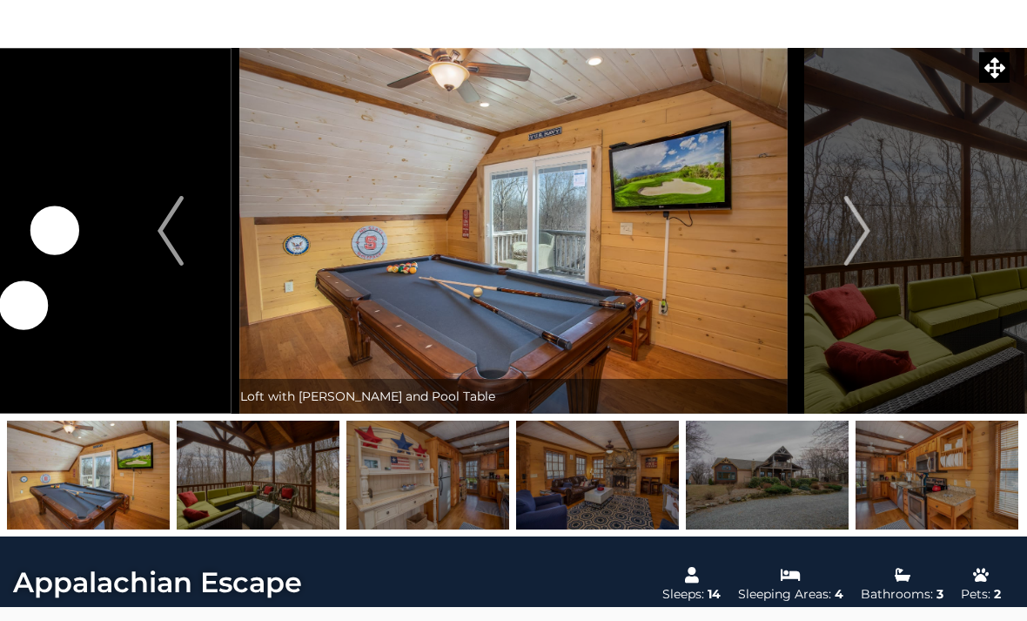
click at [866, 243] on img "Next" at bounding box center [857, 231] width 26 height 70
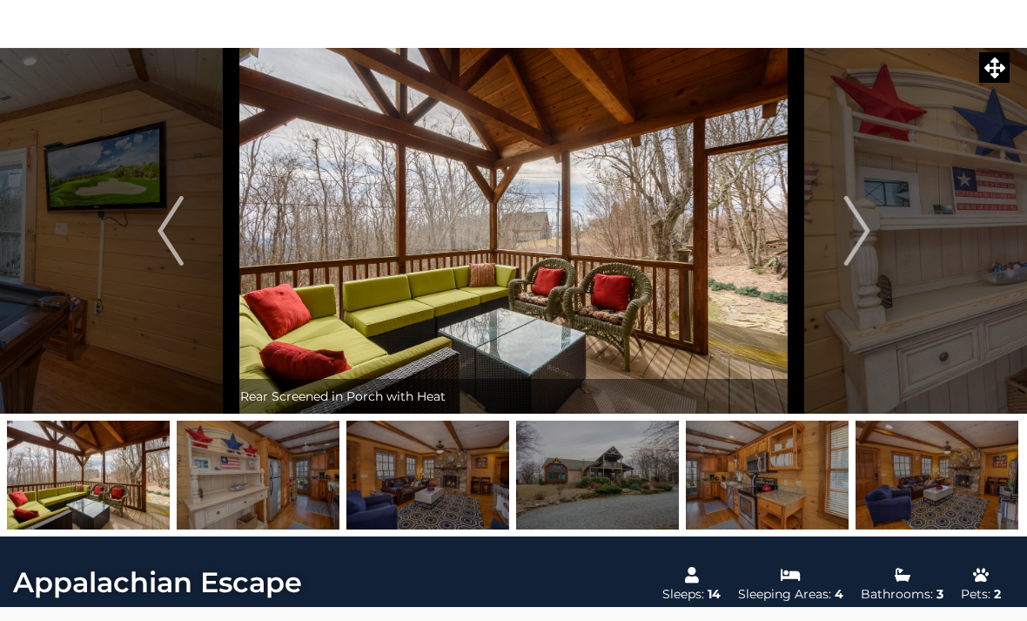
click at [853, 242] on img "Next" at bounding box center [857, 231] width 26 height 70
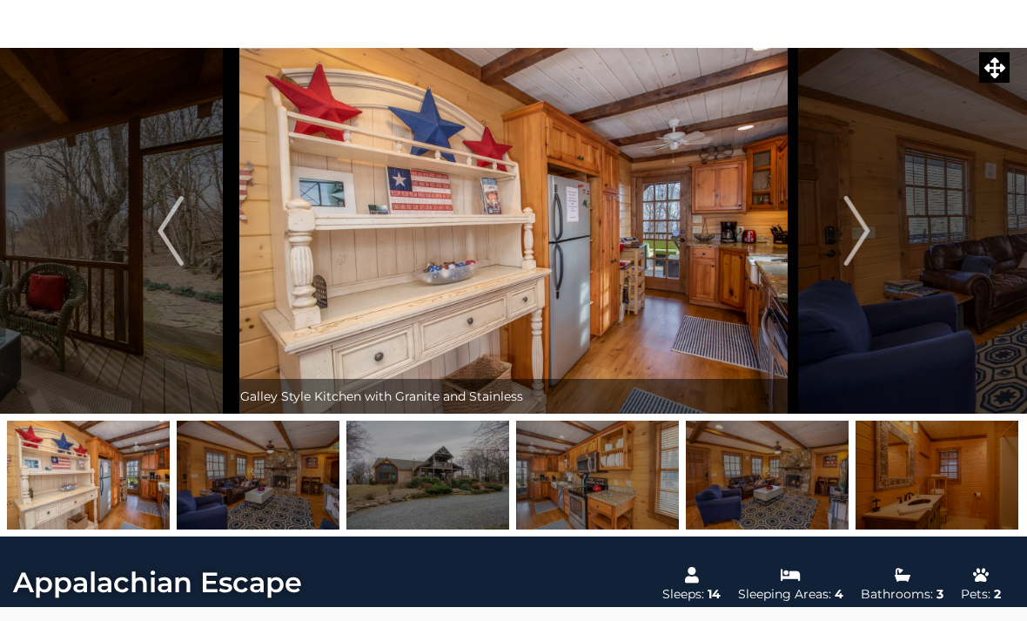
click at [440, 481] on img at bounding box center [428, 475] width 163 height 109
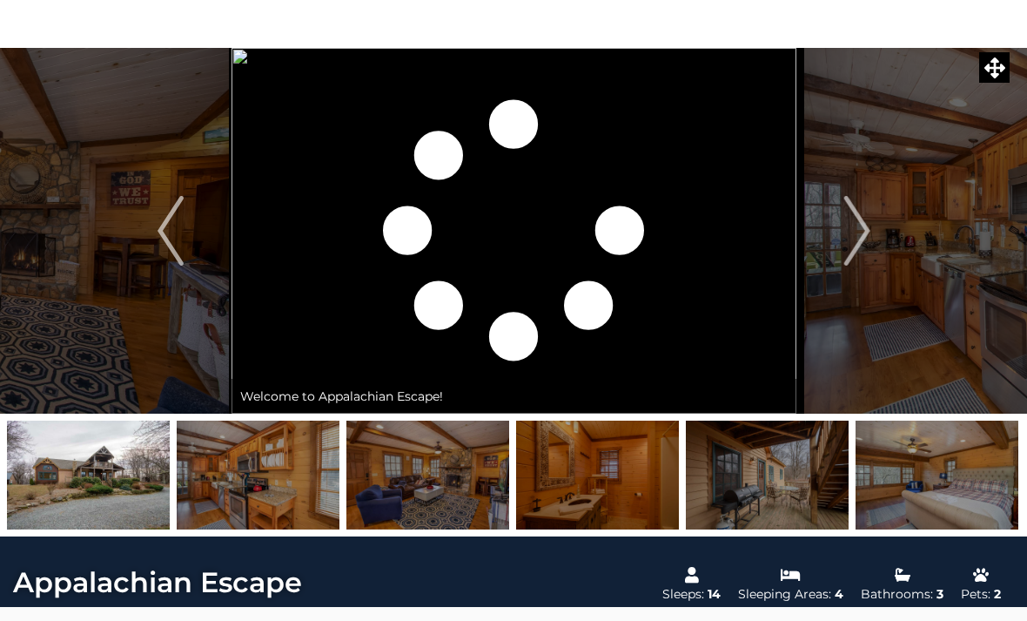
click at [450, 487] on img at bounding box center [428, 475] width 163 height 109
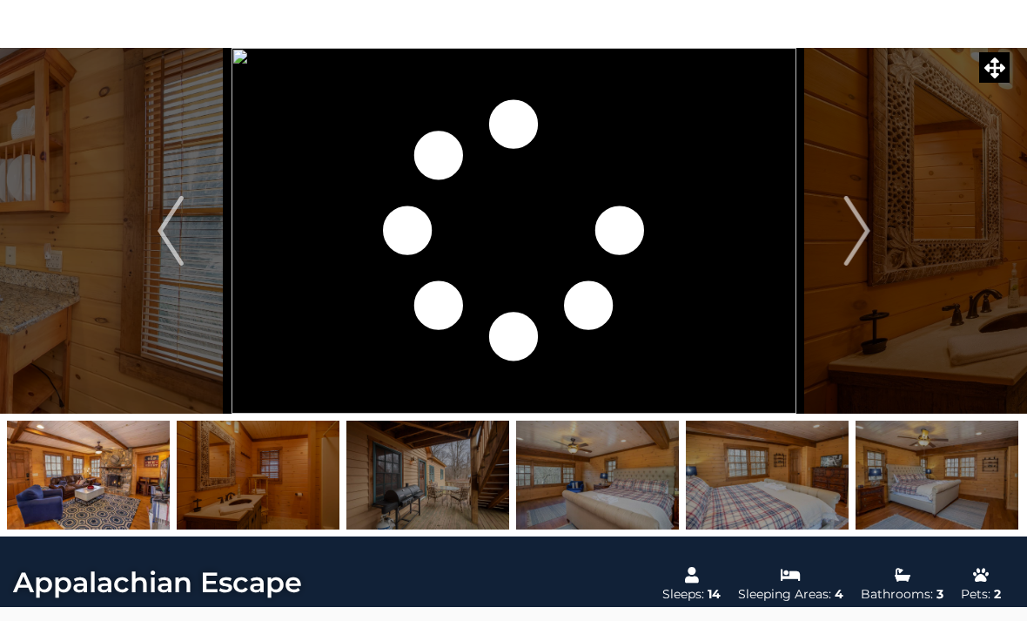
click at [116, 286] on button "Previous" at bounding box center [171, 231] width 122 height 366
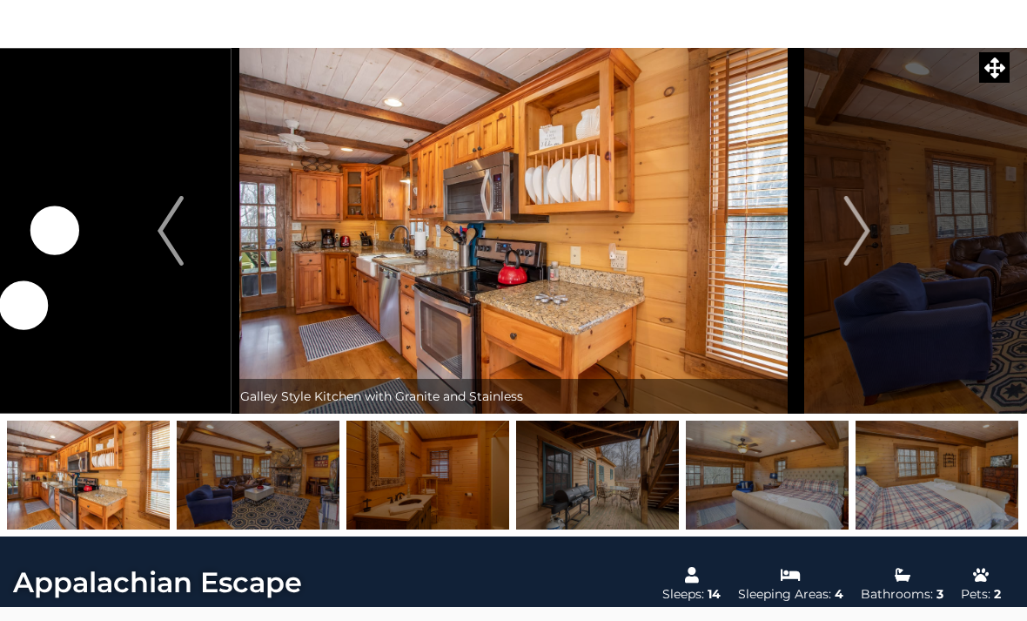
click at [869, 244] on img "Next" at bounding box center [857, 231] width 26 height 70
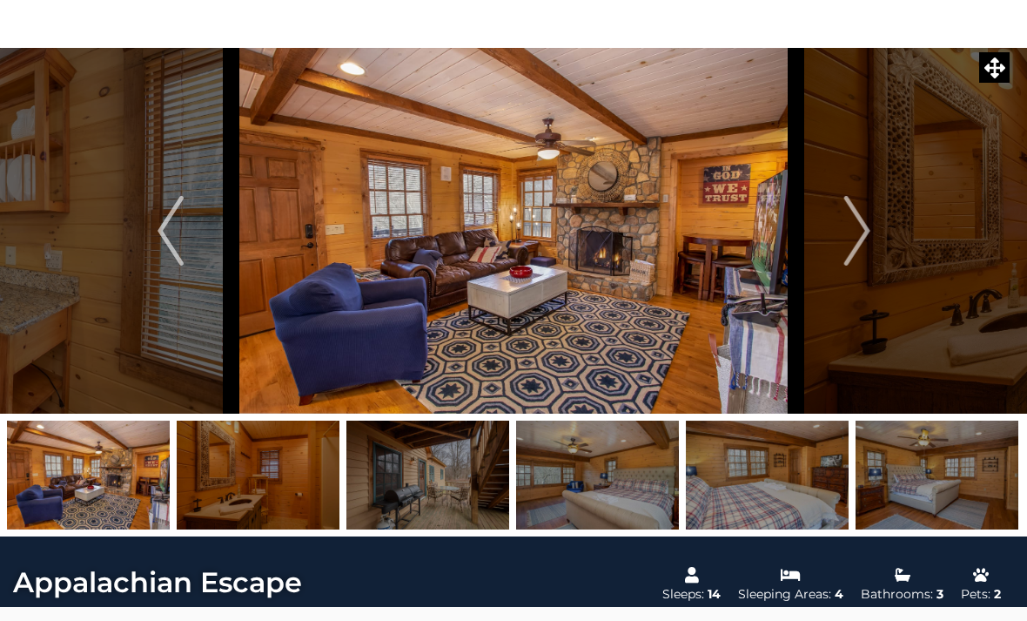
click at [865, 246] on img "Next" at bounding box center [857, 231] width 26 height 70
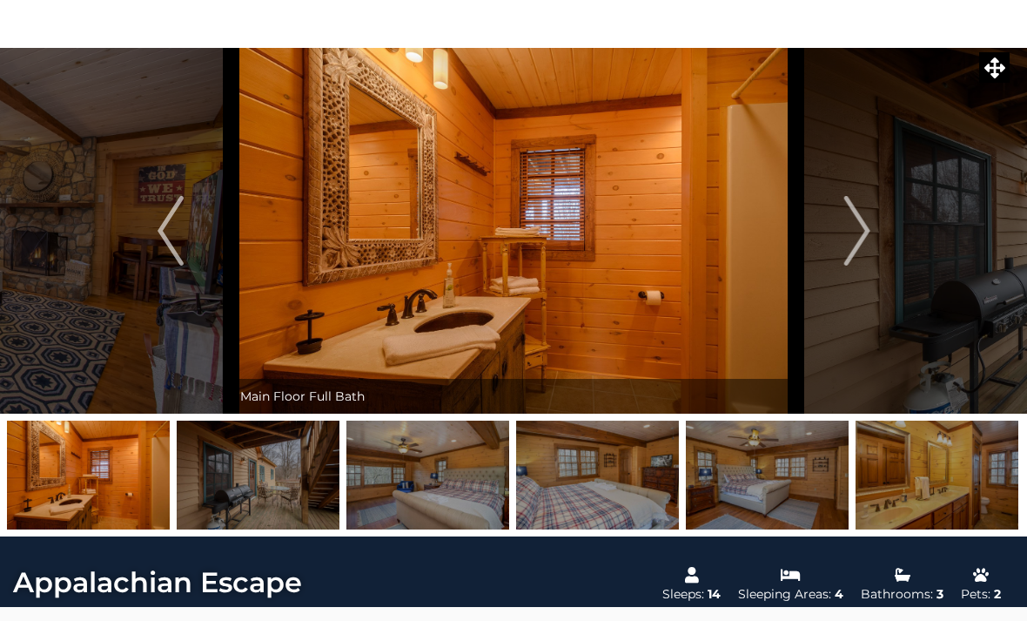
click at [170, 236] on img "Previous" at bounding box center [171, 231] width 26 height 70
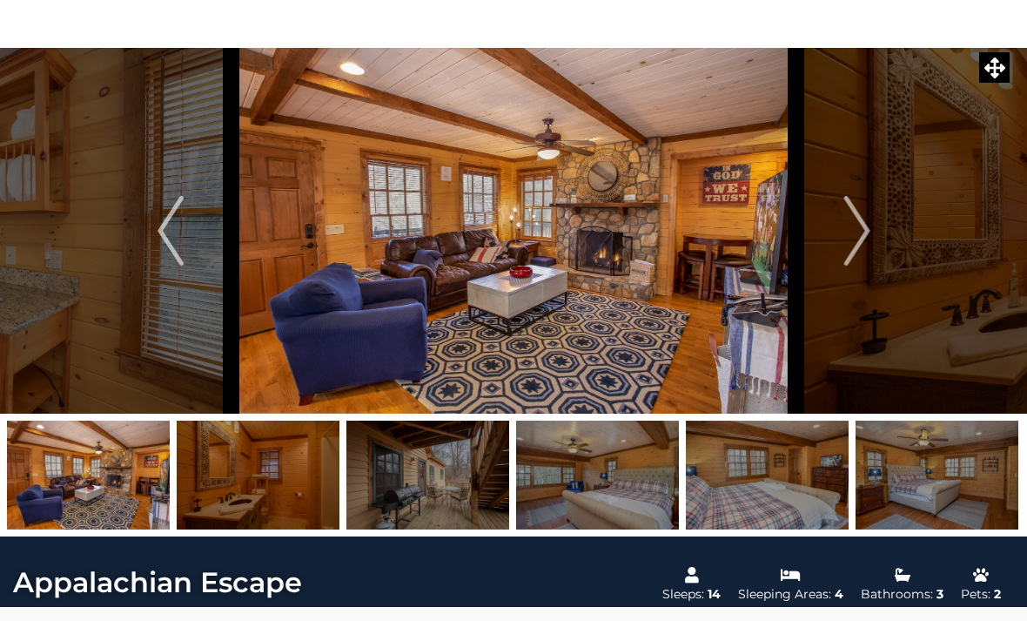
click at [870, 254] on img "Next" at bounding box center [857, 231] width 26 height 70
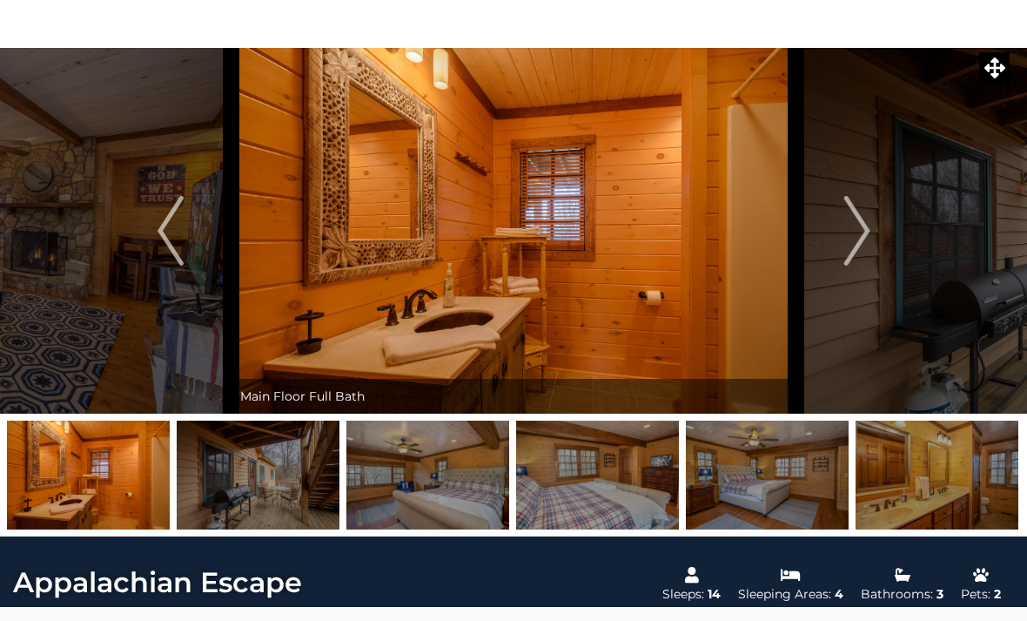
click at [569, 293] on img at bounding box center [514, 231] width 565 height 366
click at [118, 481] on img at bounding box center [88, 475] width 163 height 109
click at [155, 264] on button "Previous" at bounding box center [171, 231] width 122 height 366
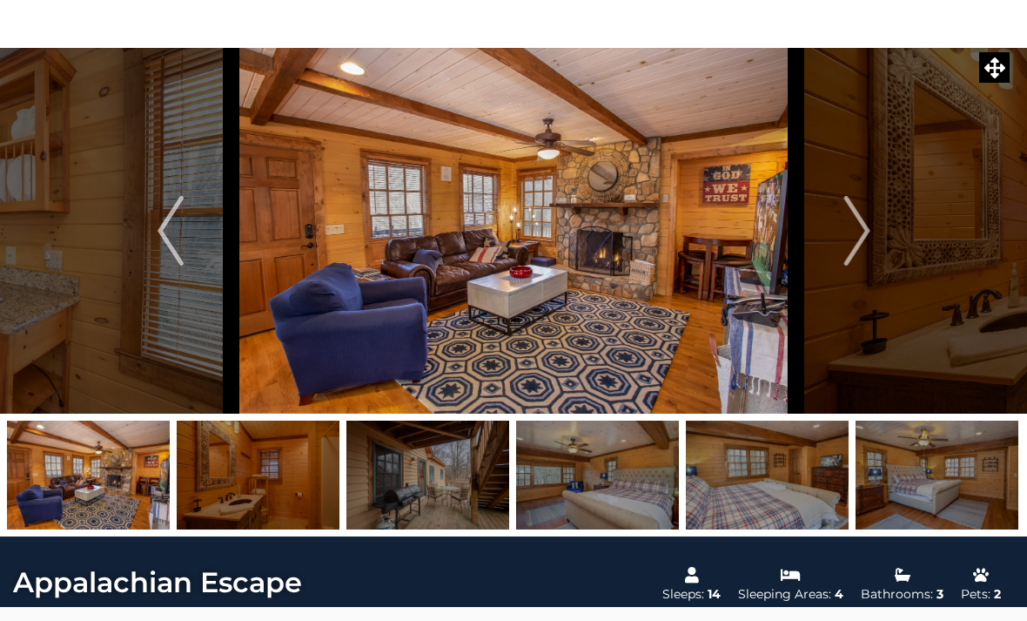
click at [279, 483] on img at bounding box center [258, 475] width 163 height 109
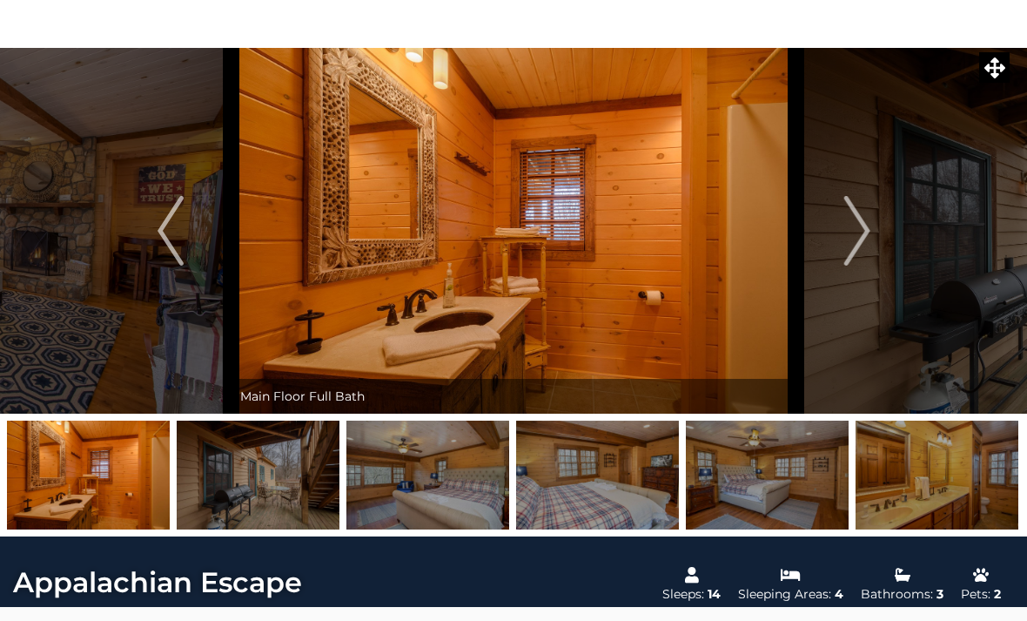
click at [454, 494] on img at bounding box center [428, 475] width 163 height 109
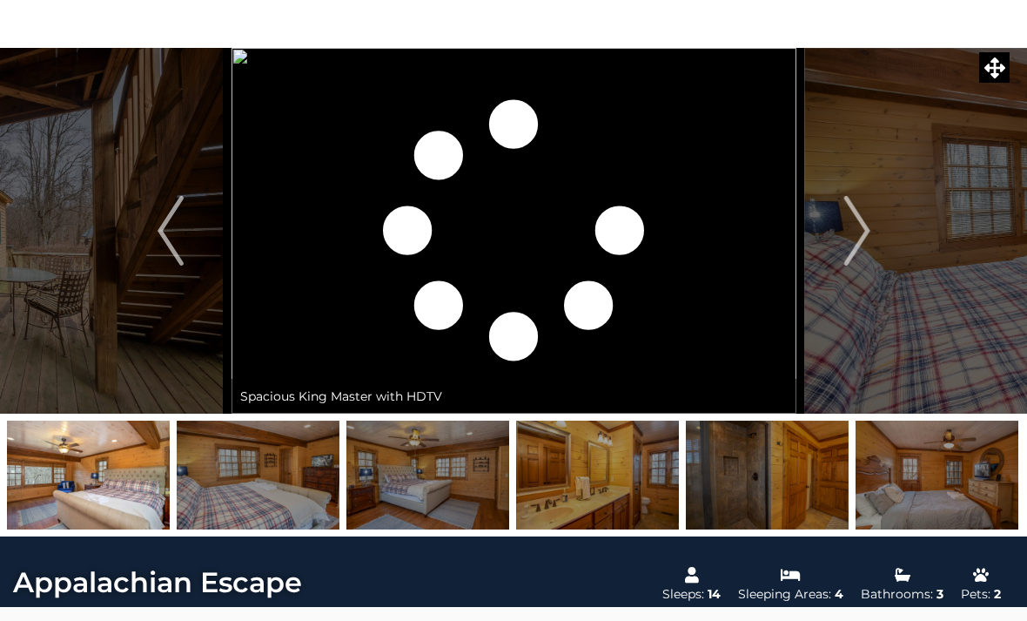
click at [293, 491] on img at bounding box center [258, 475] width 163 height 109
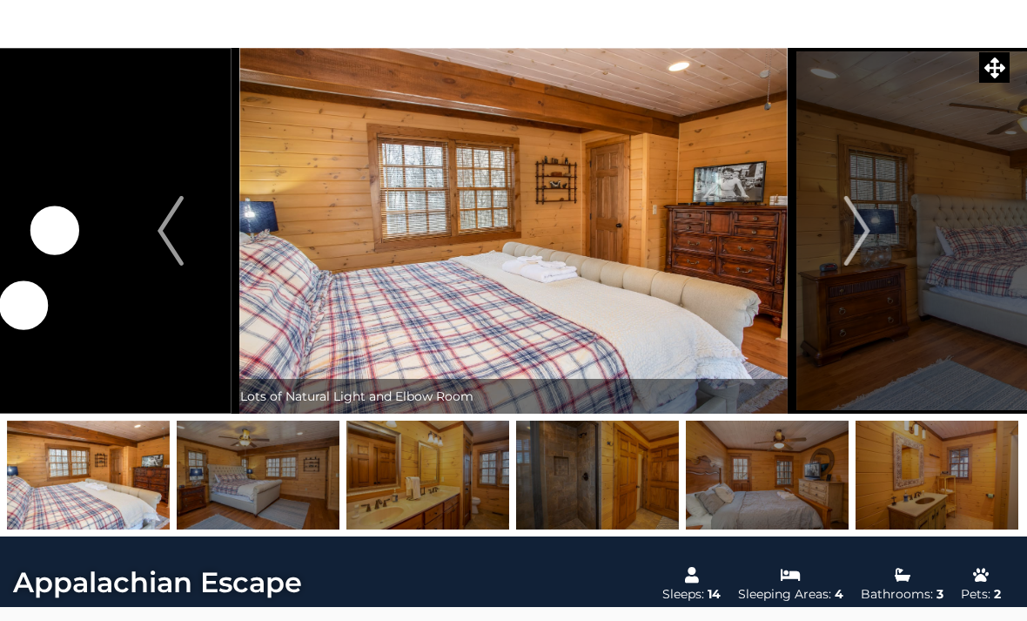
click at [458, 495] on img at bounding box center [428, 475] width 163 height 109
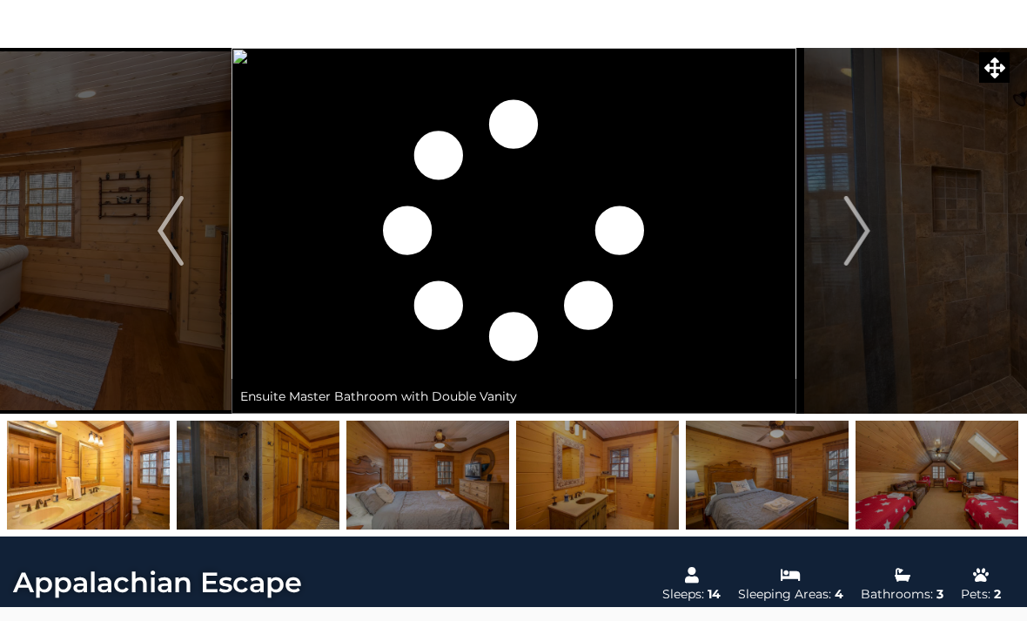
click at [615, 495] on img at bounding box center [597, 475] width 163 height 109
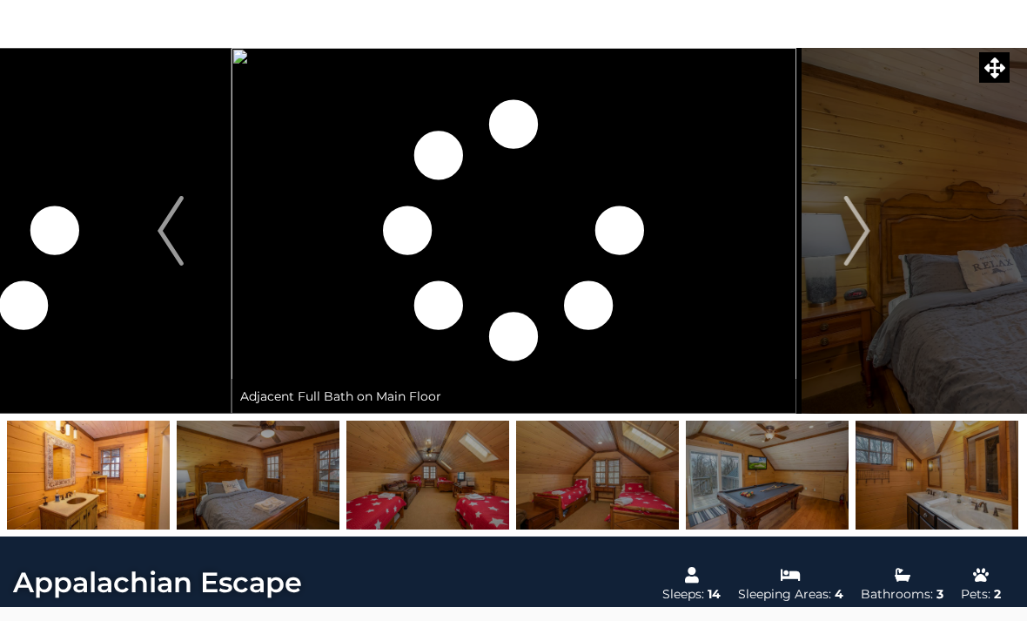
click at [279, 499] on img at bounding box center [258, 475] width 163 height 109
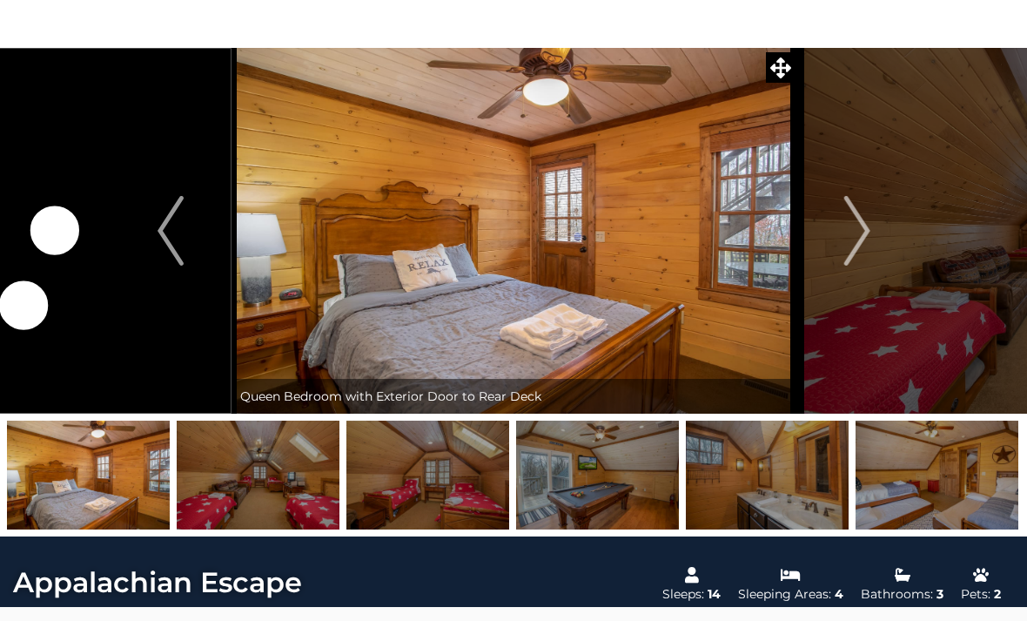
click at [288, 495] on img at bounding box center [258, 475] width 163 height 109
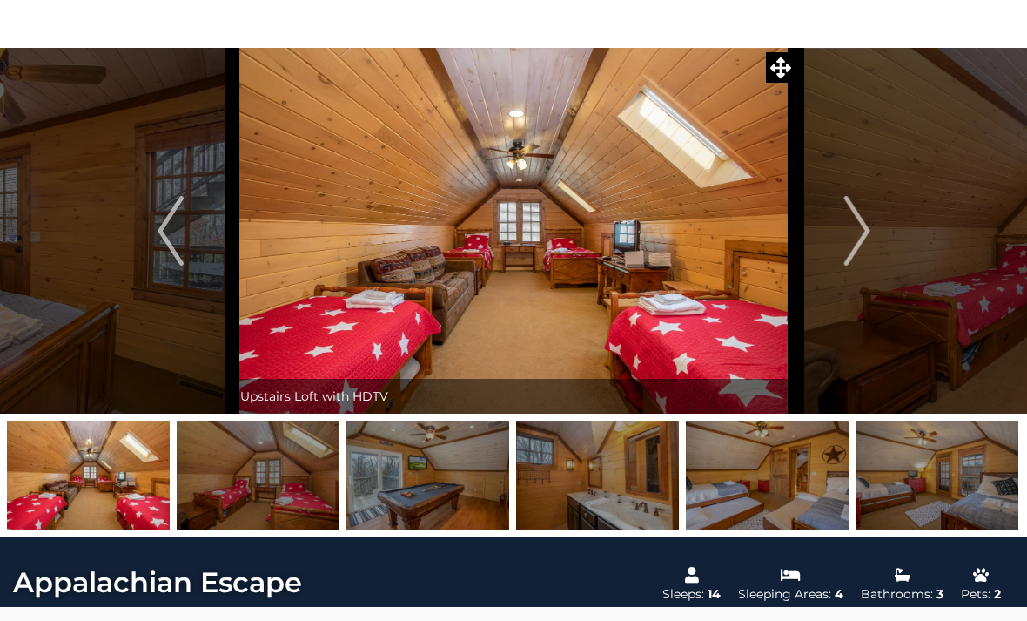
click at [450, 488] on img at bounding box center [428, 475] width 163 height 109
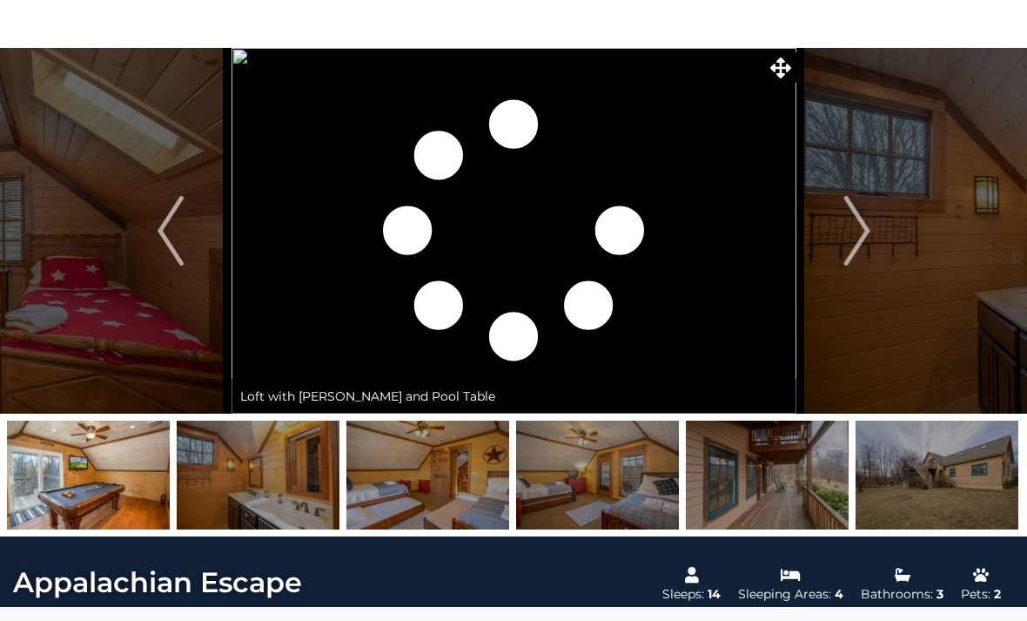
click at [281, 497] on img at bounding box center [258, 475] width 163 height 109
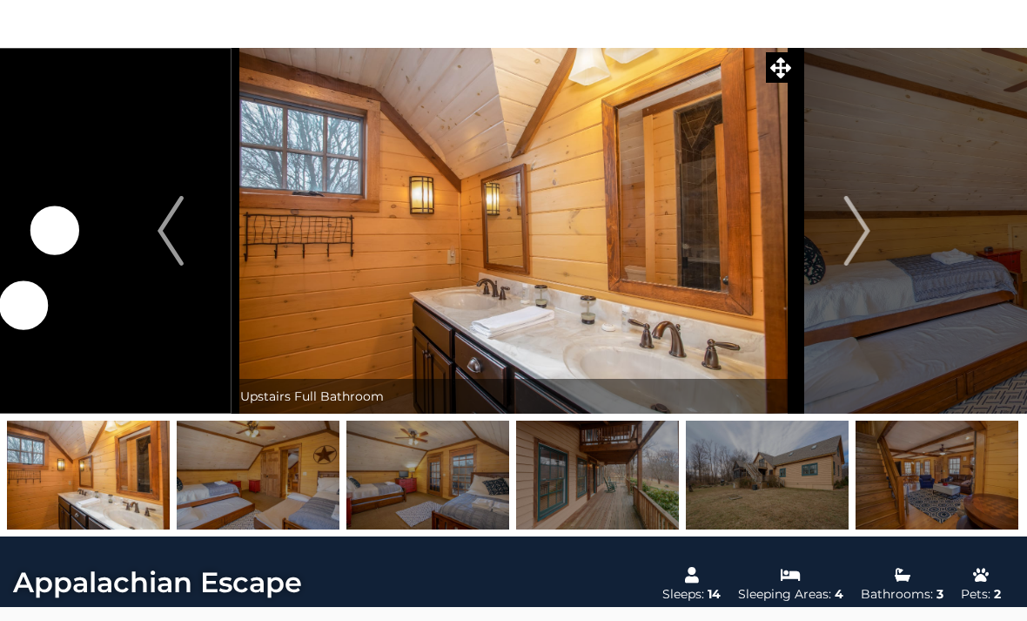
click at [284, 495] on img at bounding box center [258, 475] width 163 height 109
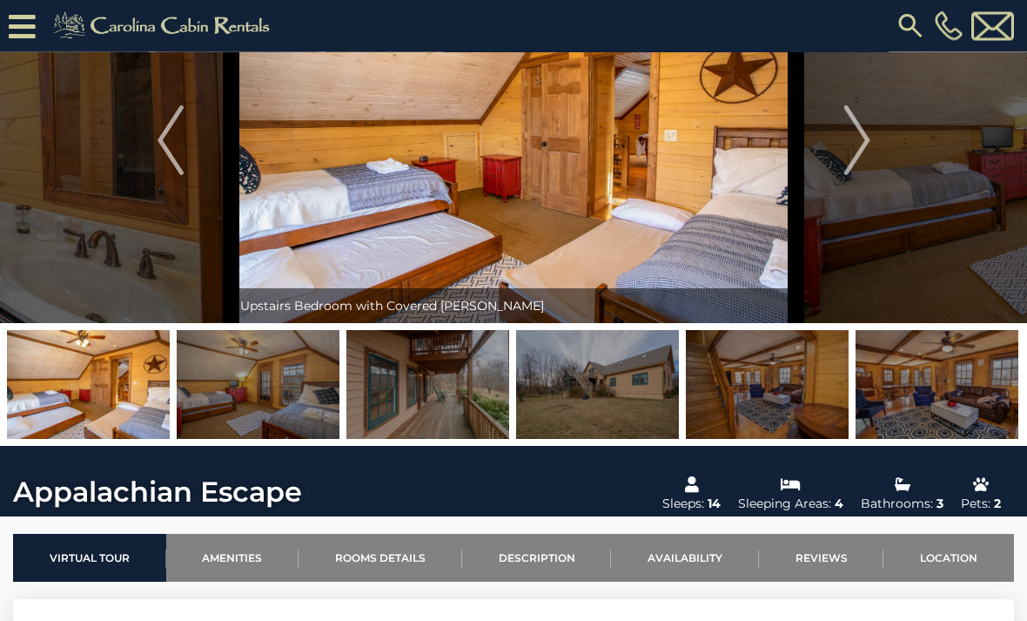
scroll to position [91, 0]
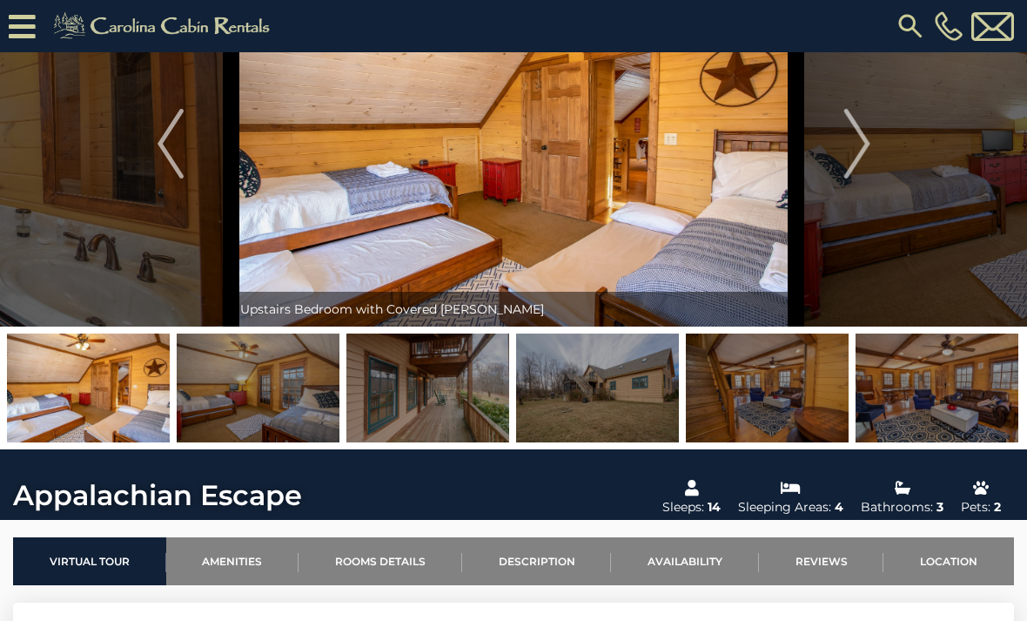
click at [260, 415] on img at bounding box center [258, 387] width 163 height 109
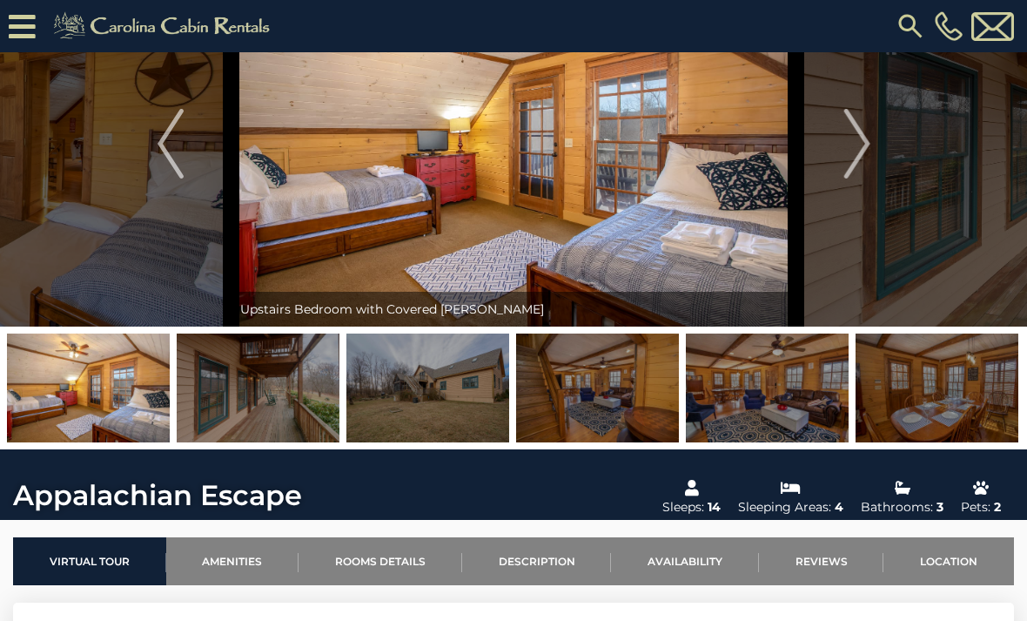
click at [471, 407] on img at bounding box center [428, 387] width 163 height 109
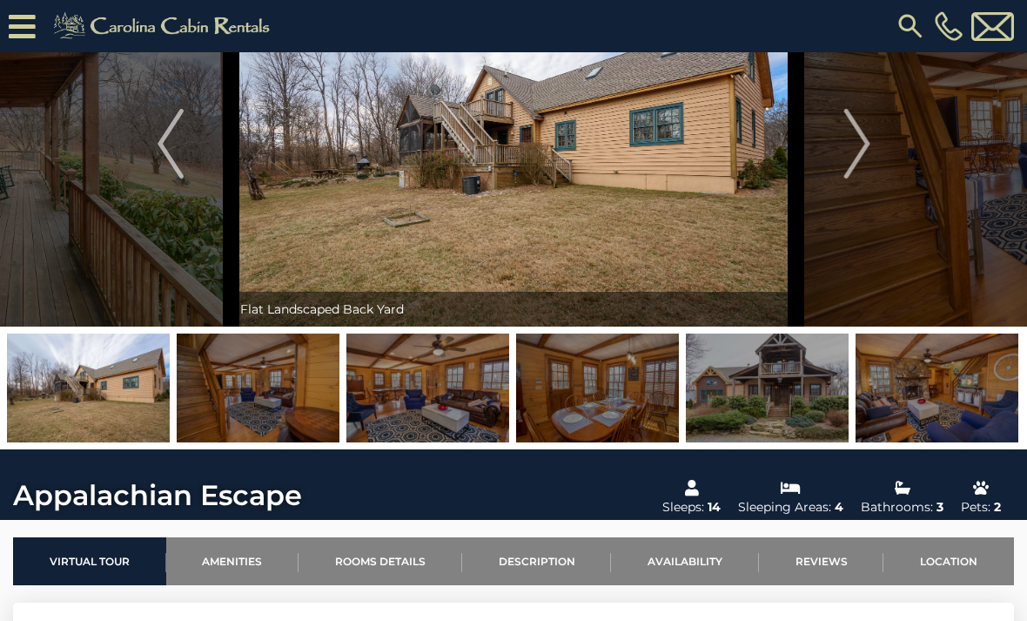
click at [414, 397] on img at bounding box center [428, 387] width 163 height 109
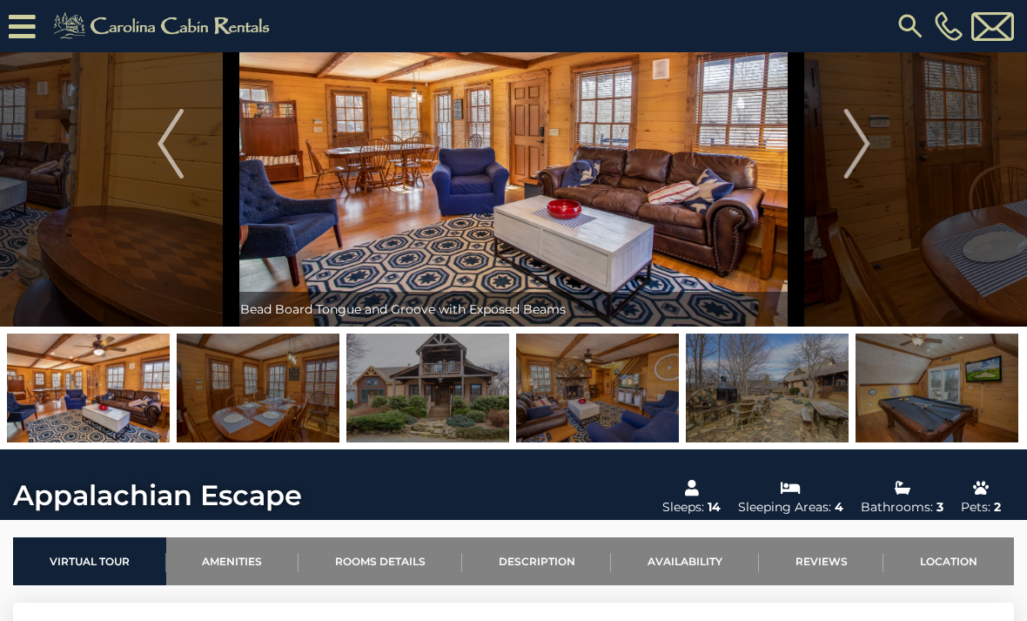
click at [451, 407] on img at bounding box center [428, 387] width 163 height 109
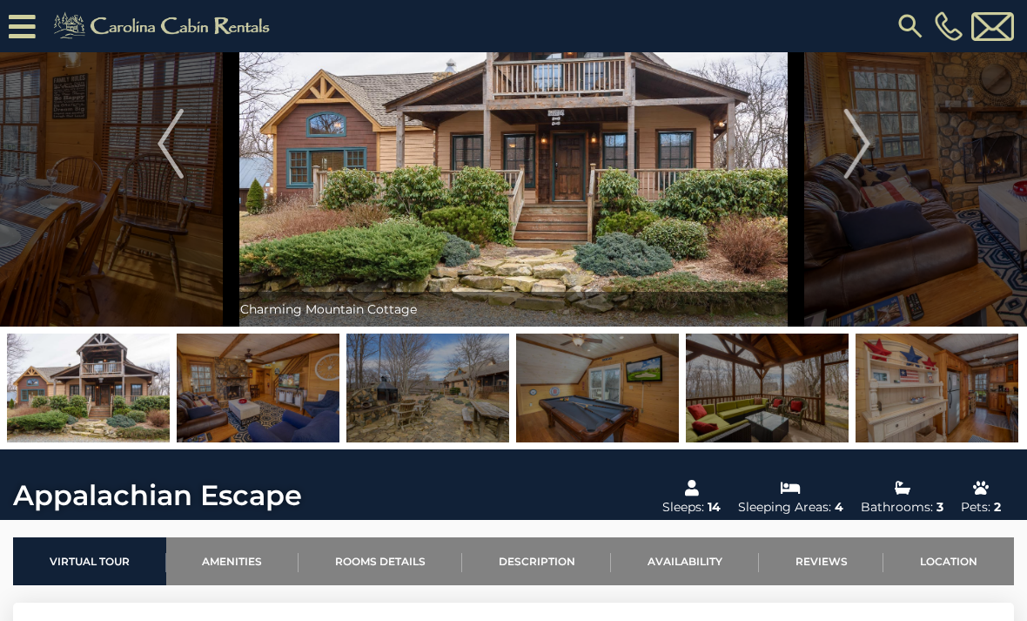
click at [450, 399] on img at bounding box center [428, 387] width 163 height 109
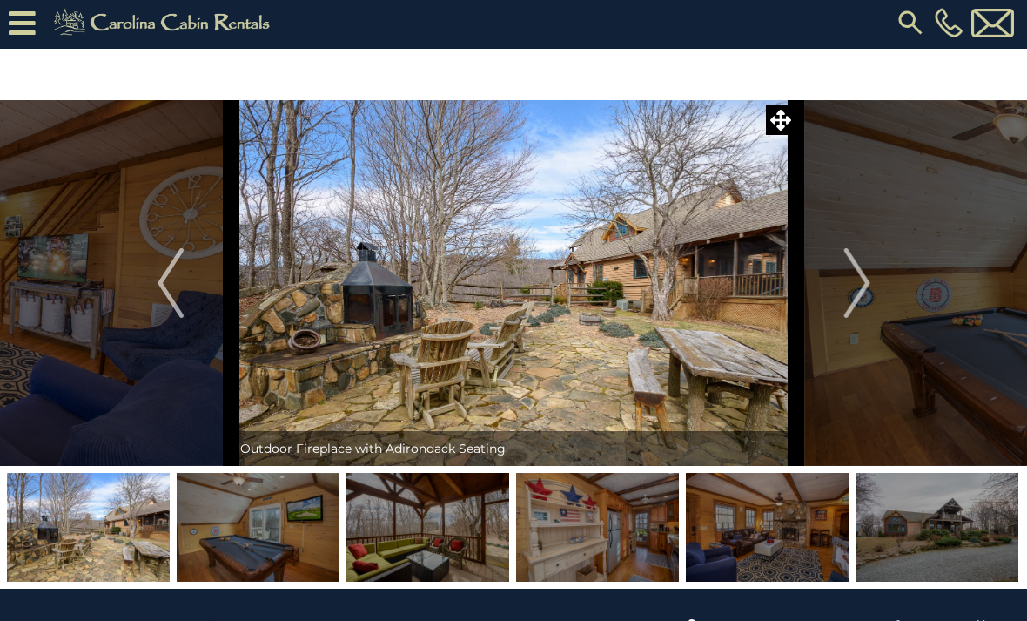
scroll to position [0, 0]
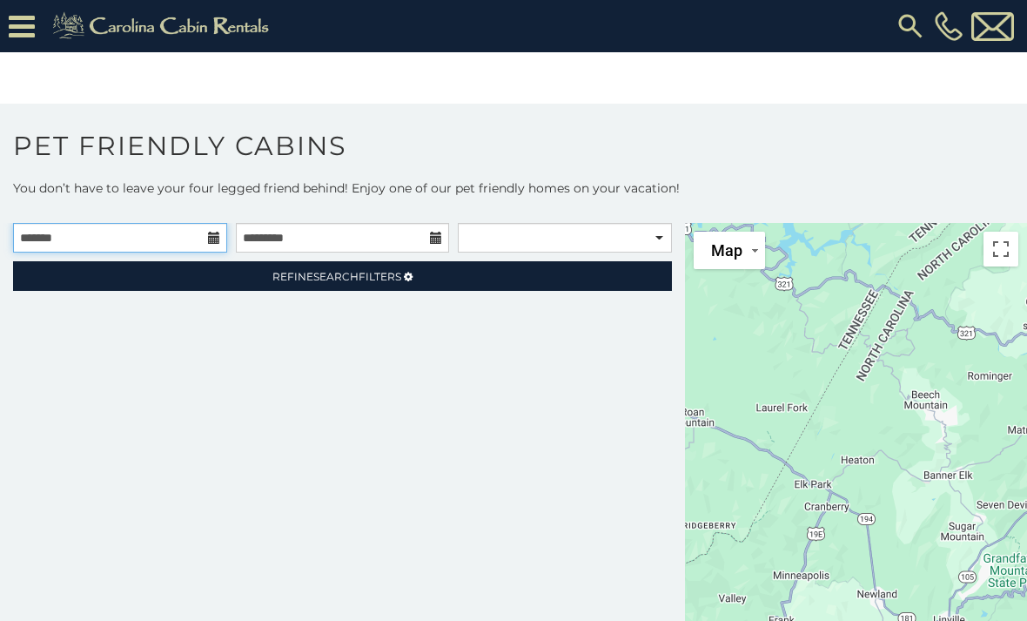
click at [126, 239] on input "text" at bounding box center [120, 238] width 214 height 30
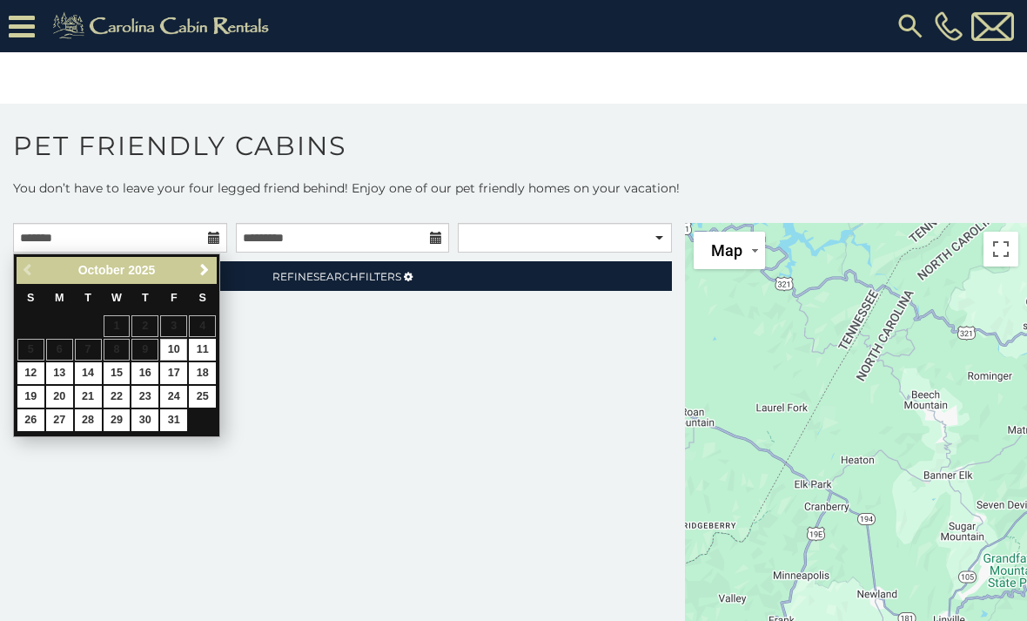
click at [151, 386] on link "23" at bounding box center [144, 397] width 27 height 22
type input "**********"
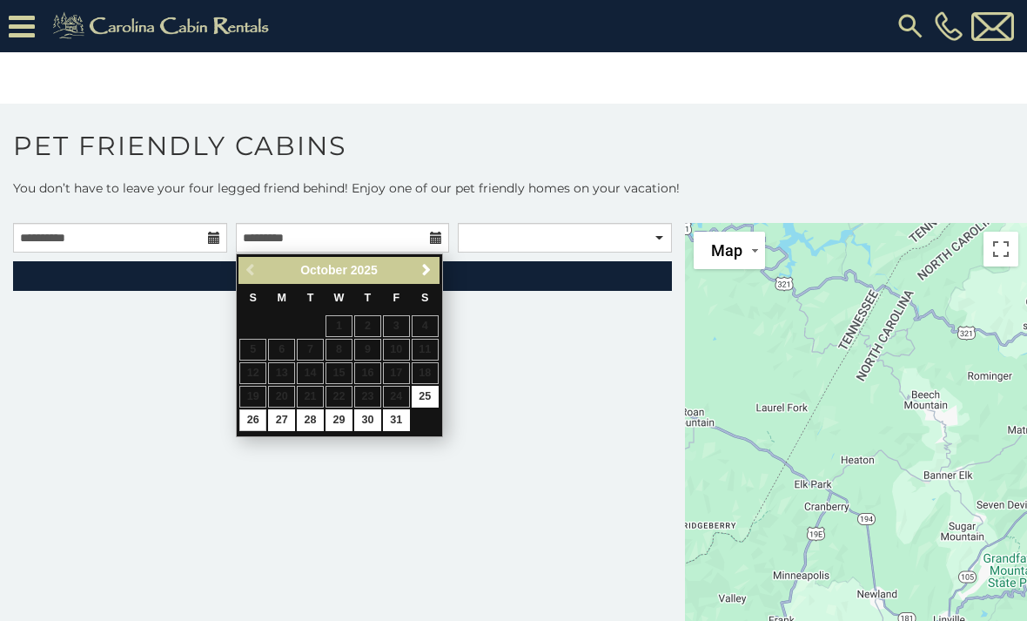
click at [257, 421] on link "26" at bounding box center [252, 420] width 27 height 22
type input "**********"
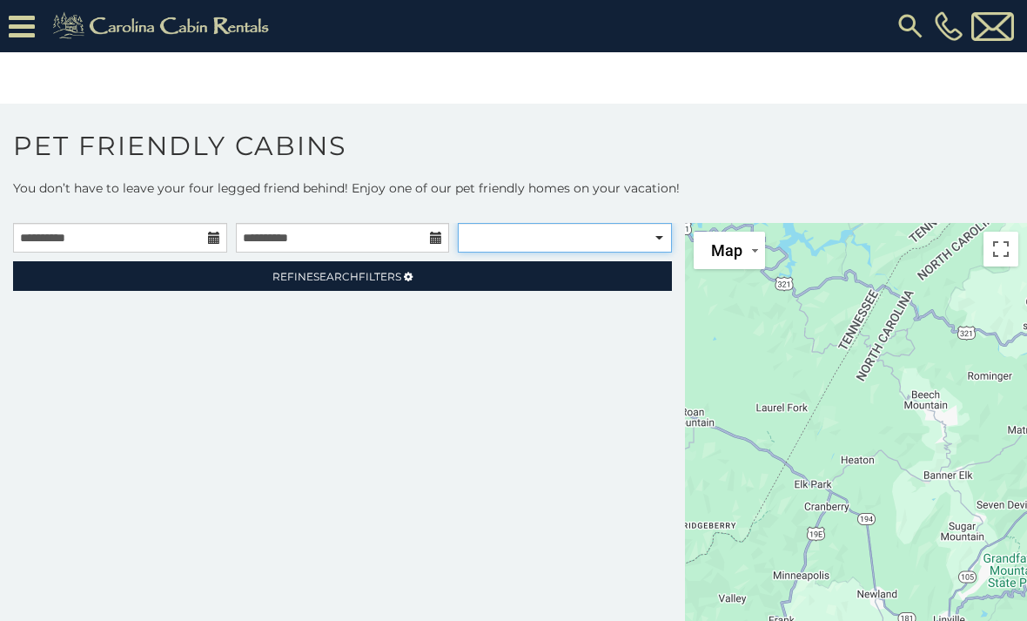
click at [640, 239] on select "**********" at bounding box center [565, 238] width 214 height 30
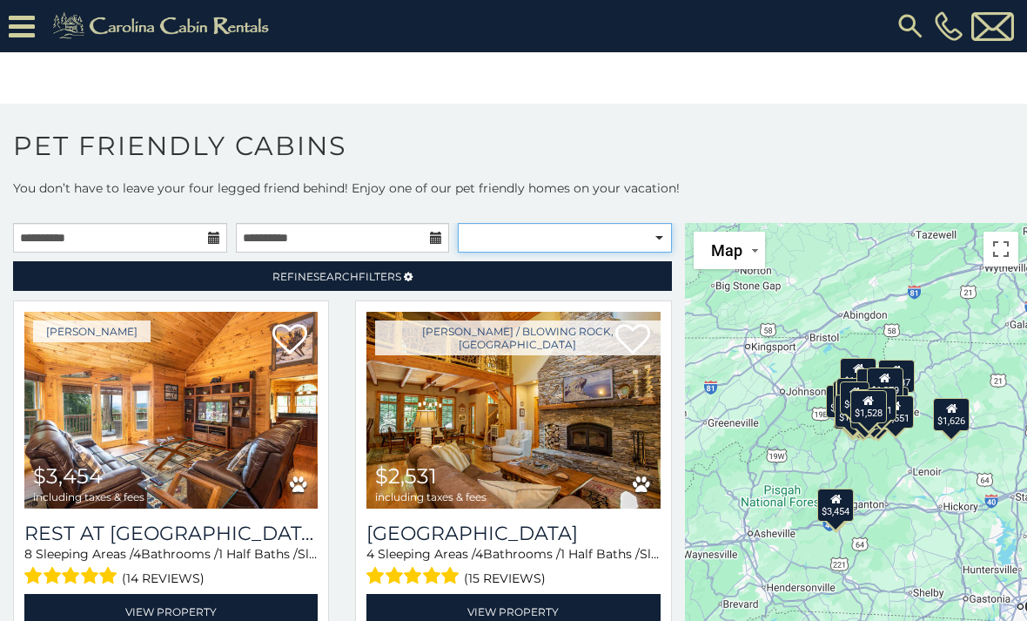
select select "**********"
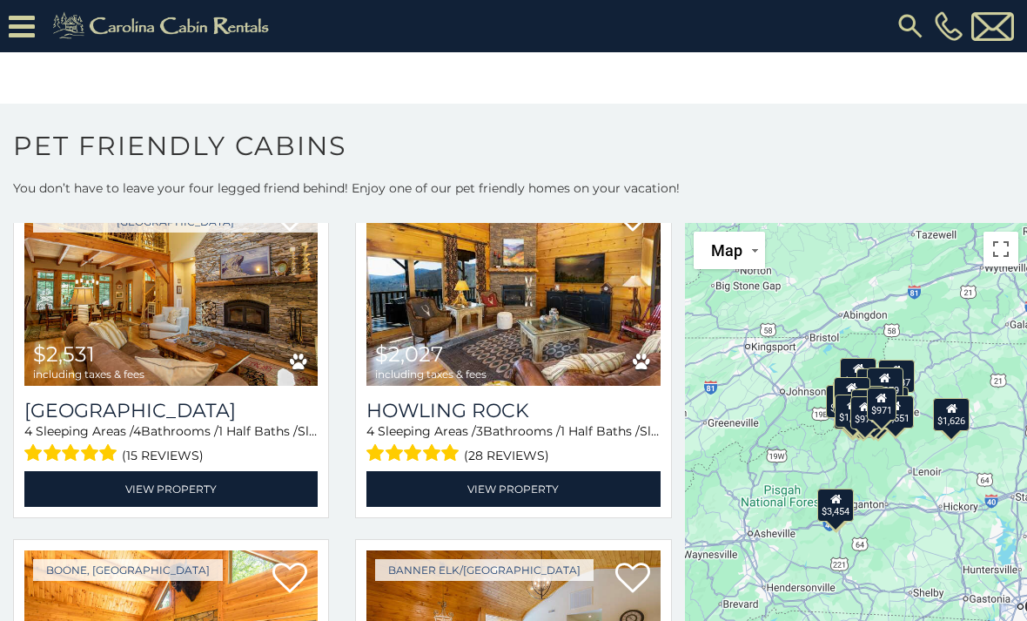
scroll to position [485, 0]
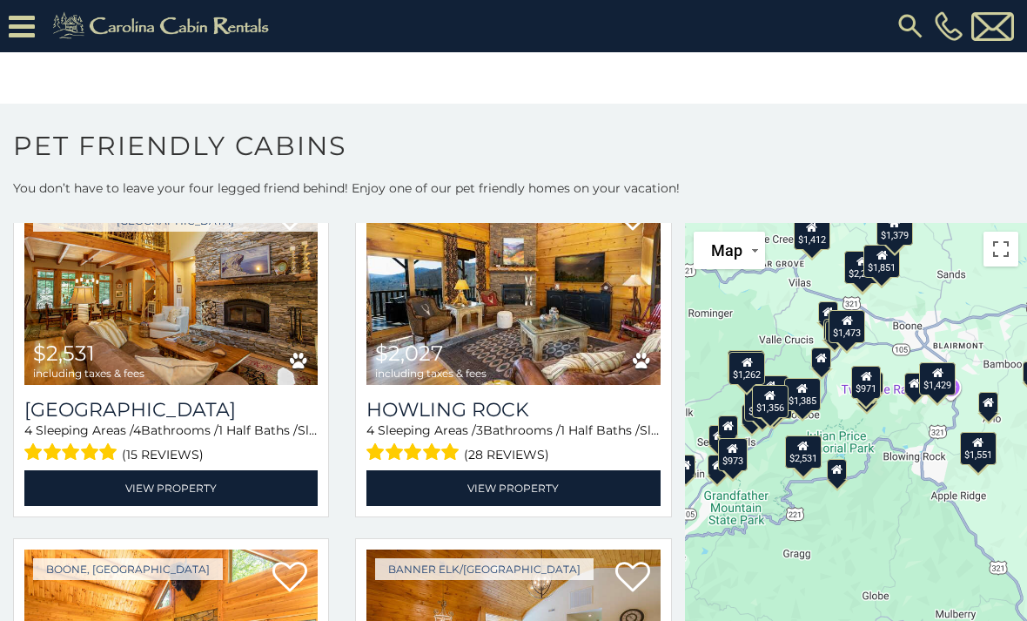
click at [956, 372] on div "$1,429" at bounding box center [937, 377] width 37 height 33
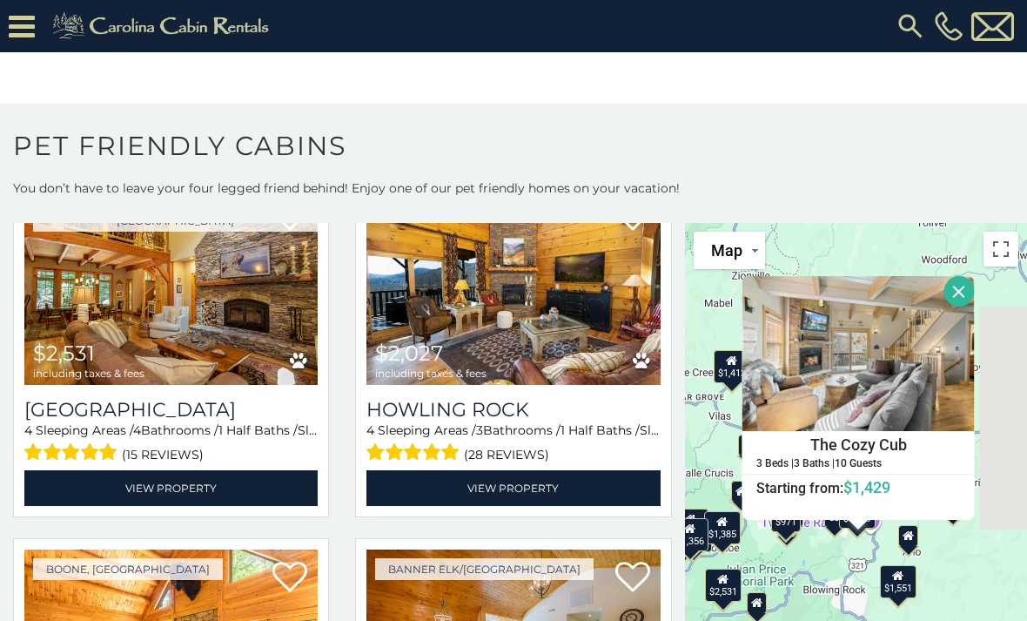
click at [956, 300] on button "Close" at bounding box center [960, 291] width 30 height 30
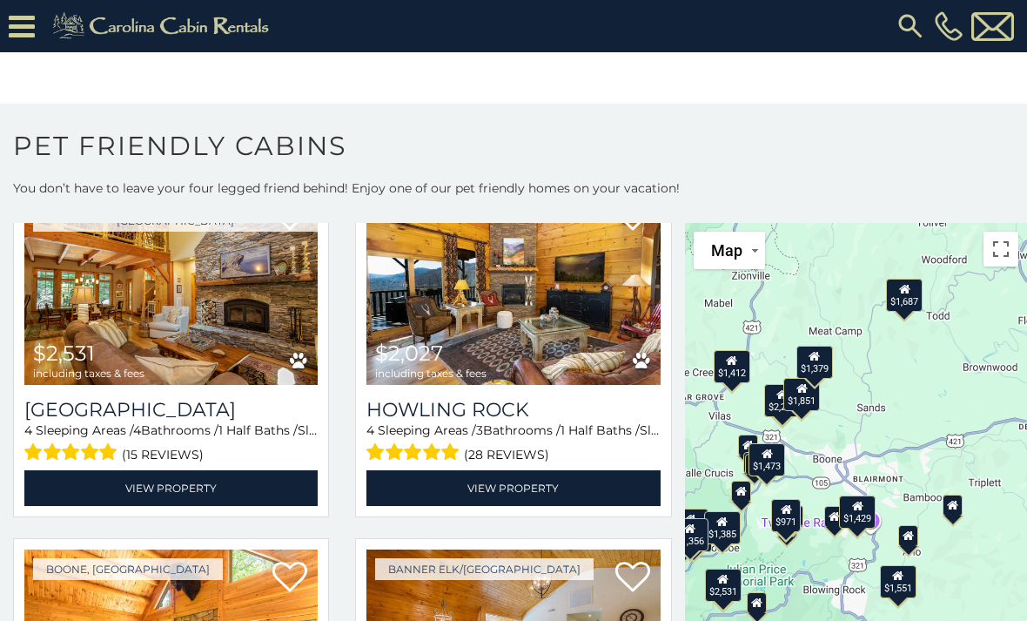
click at [835, 522] on icon at bounding box center [834, 516] width 11 height 12
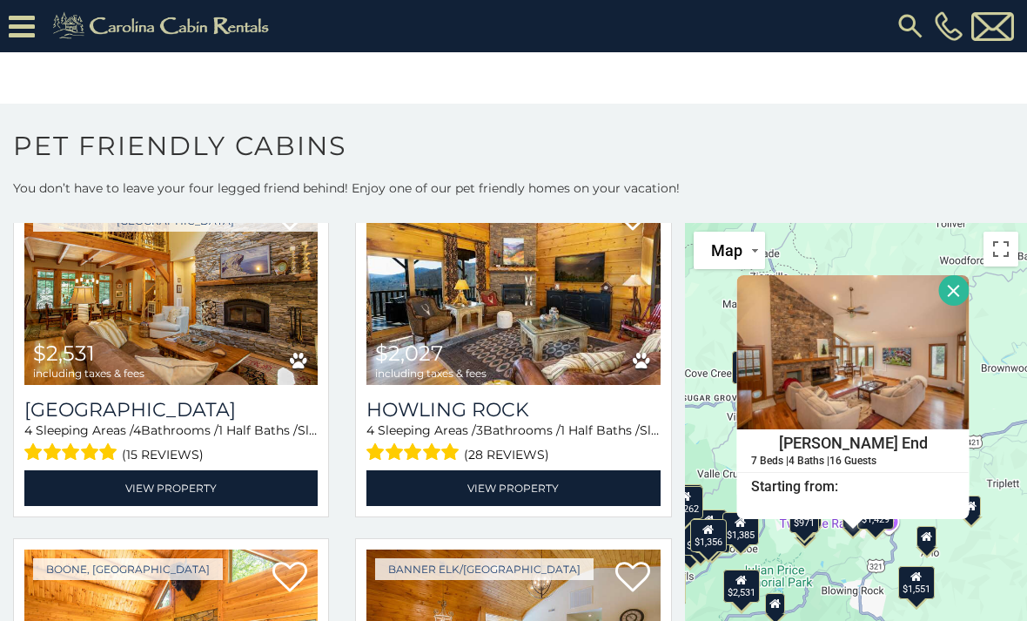
click at [965, 293] on button "Close" at bounding box center [954, 290] width 30 height 30
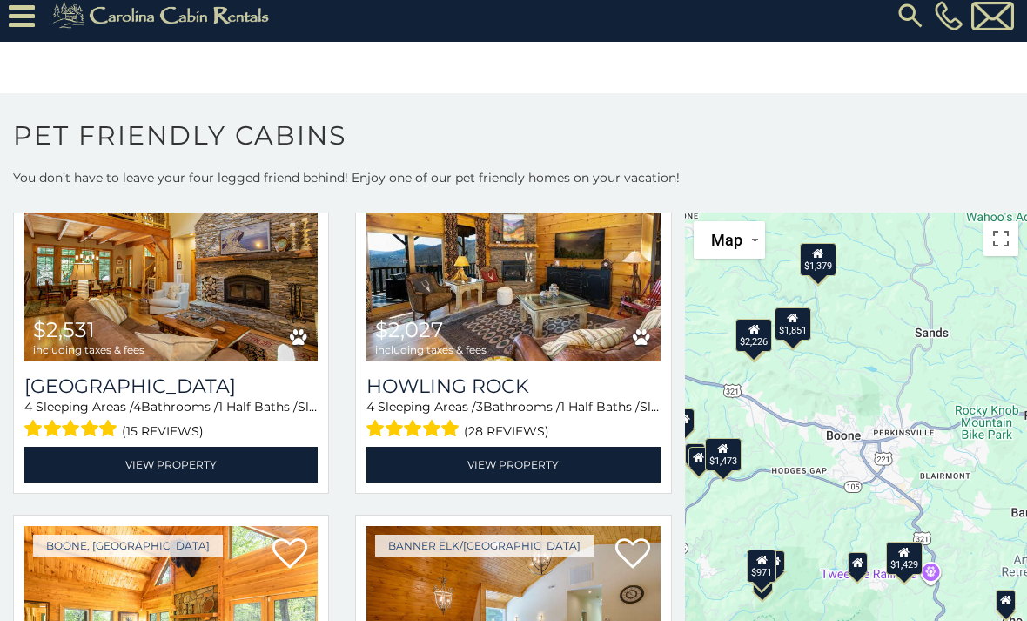
scroll to position [0, 0]
